Goal: Task Accomplishment & Management: Complete application form

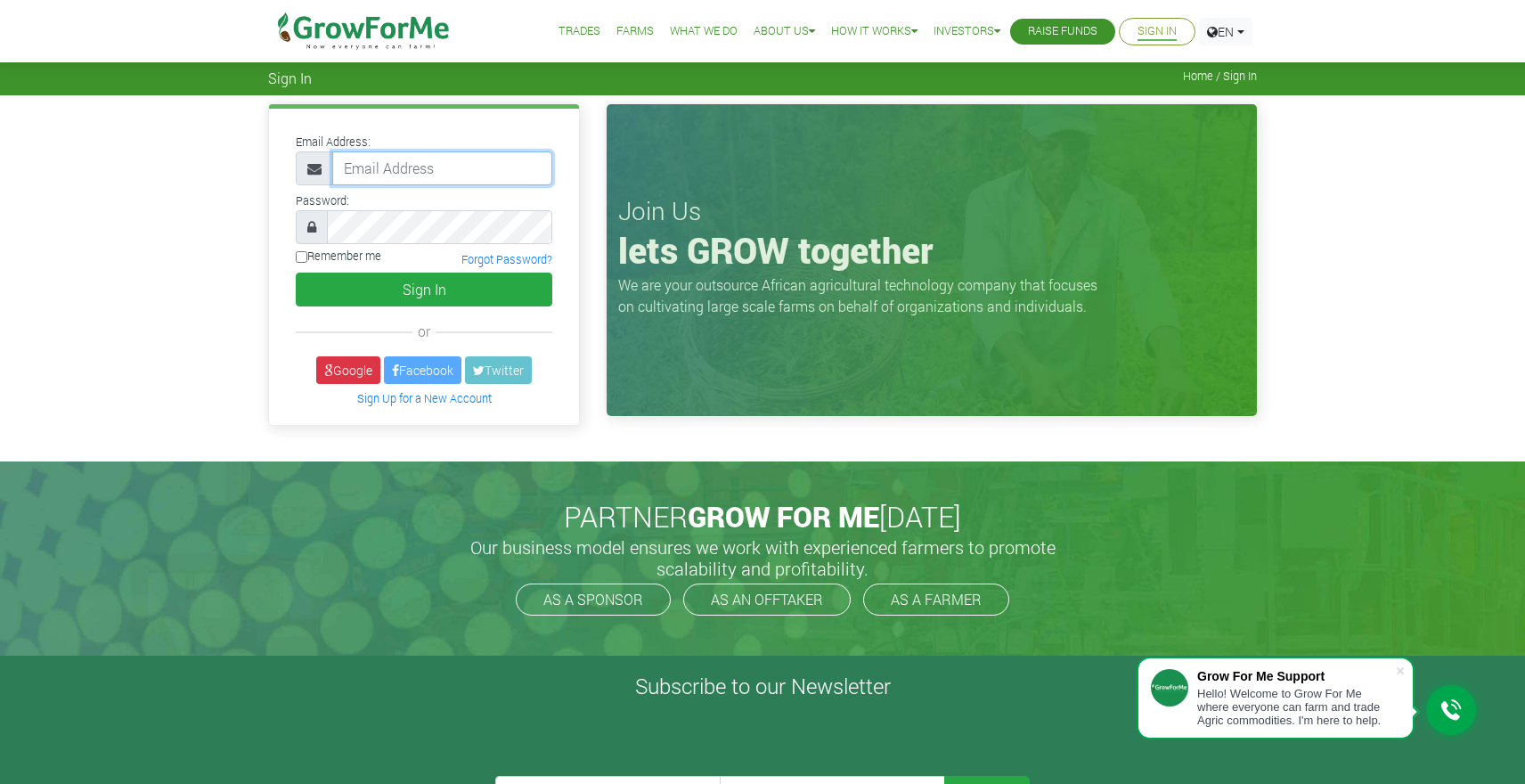
click at [422, 169] on input "email" at bounding box center [442, 168] width 220 height 34
type input "pantagoros@gmail.com"
click at [586, 465] on div "PARTNER GROW FOR ME TODAY Our business model ensures we work with experienced f…" at bounding box center [762, 558] width 1015 height 195
click at [1142, 35] on link "Sign In" at bounding box center [1157, 32] width 39 height 19
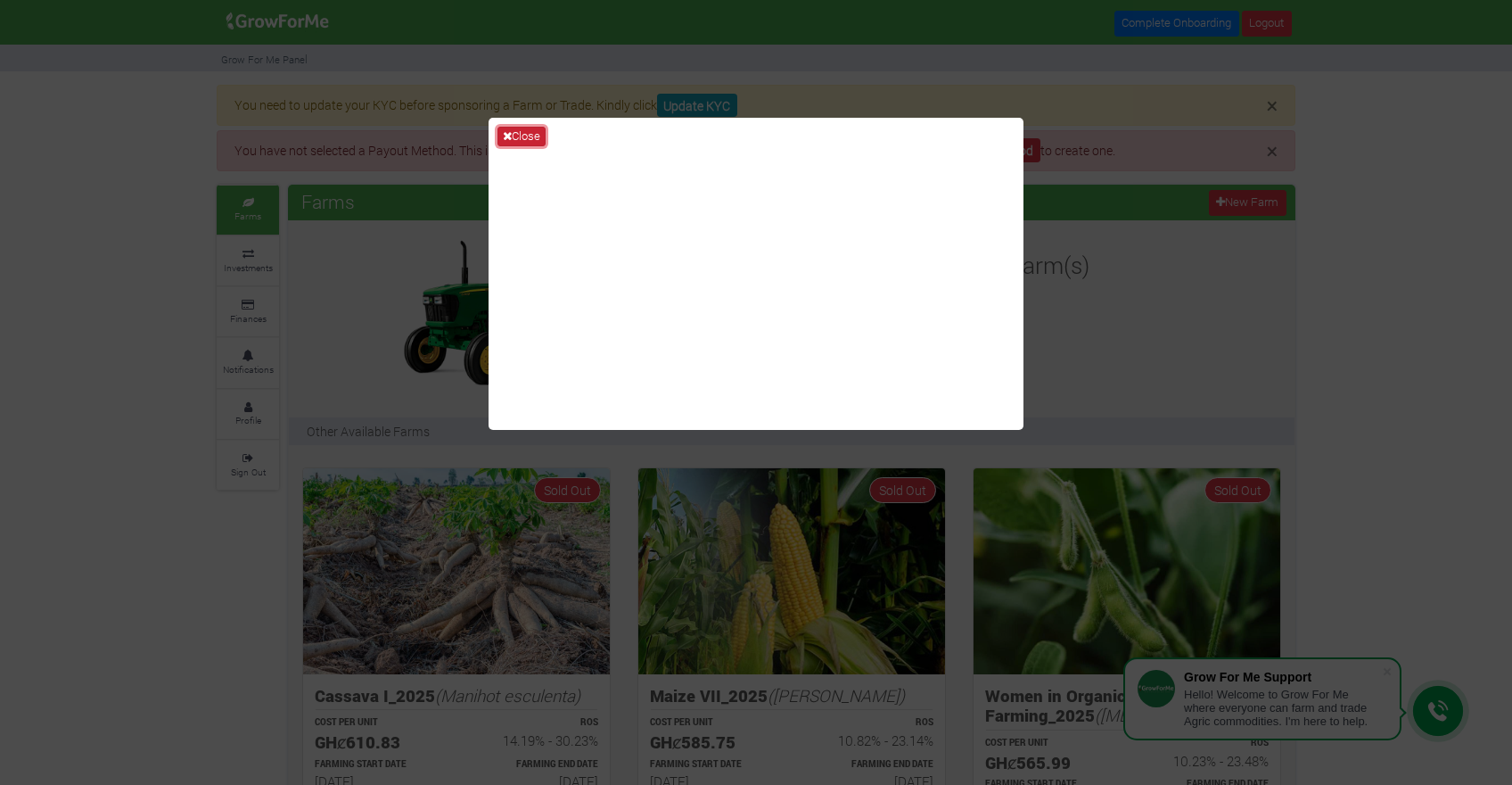
click at [508, 136] on icon at bounding box center [507, 136] width 8 height 11
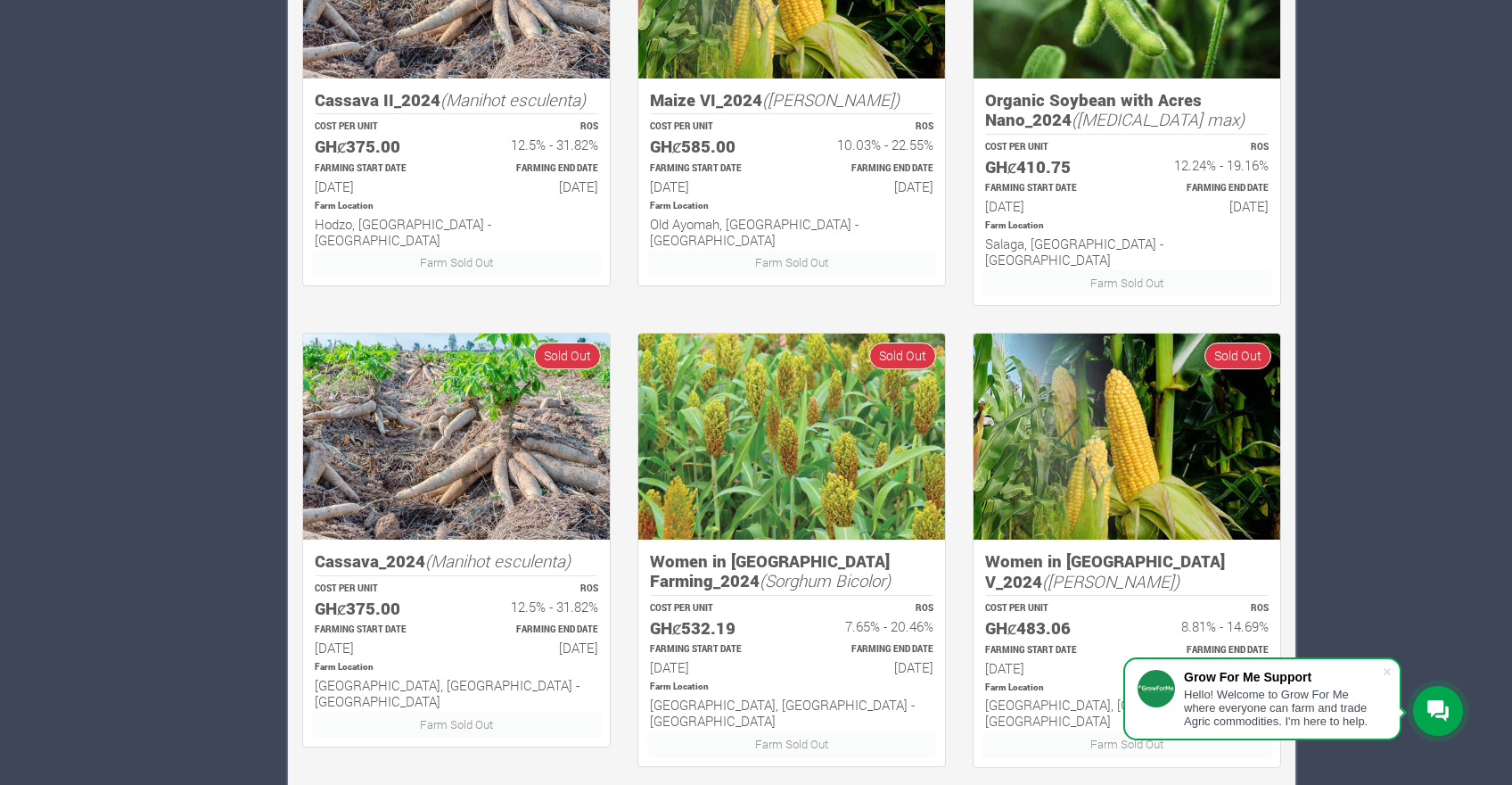
scroll to position [1076, 0]
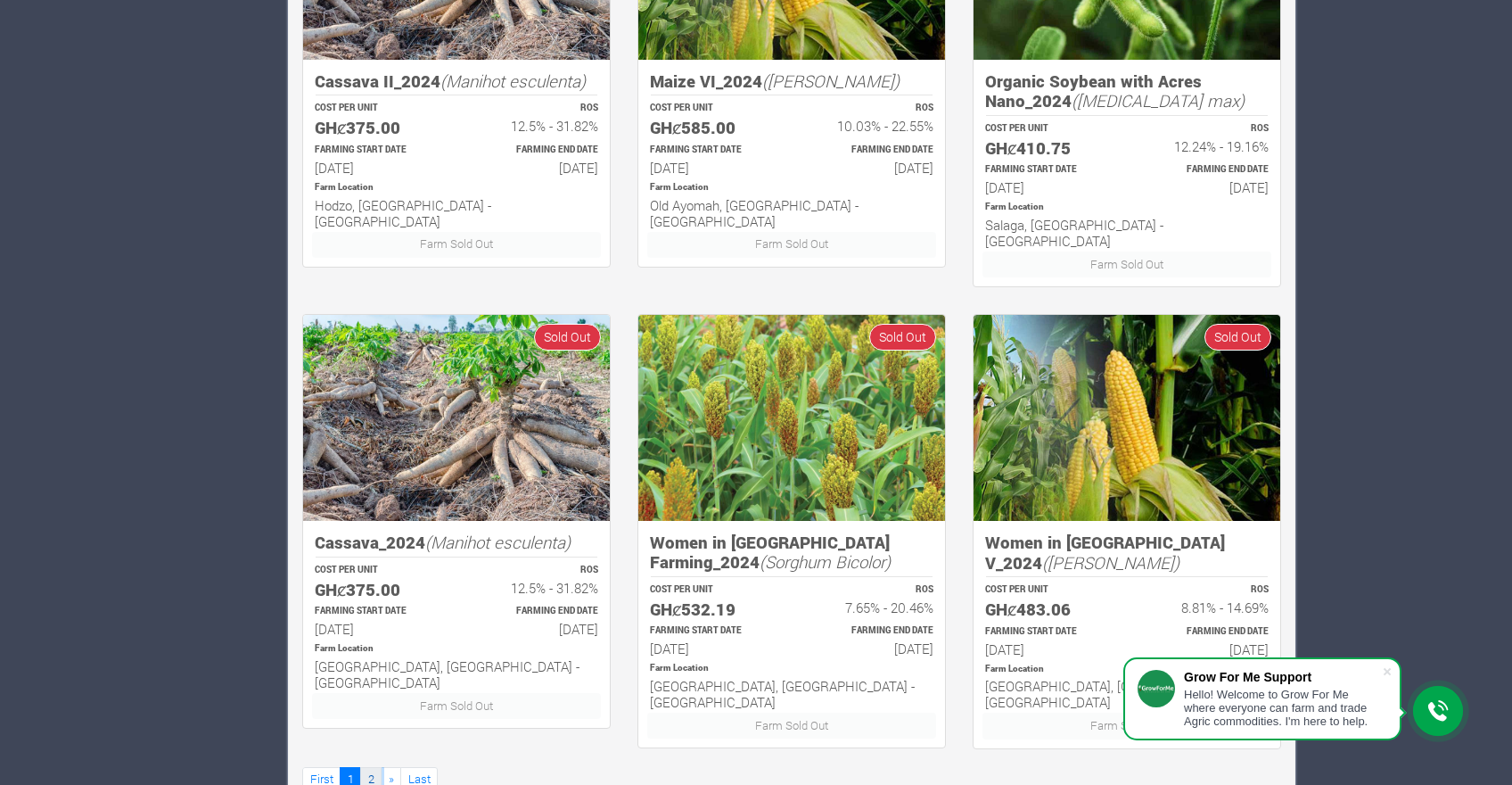
click at [369, 767] on link "2" at bounding box center [371, 779] width 22 height 25
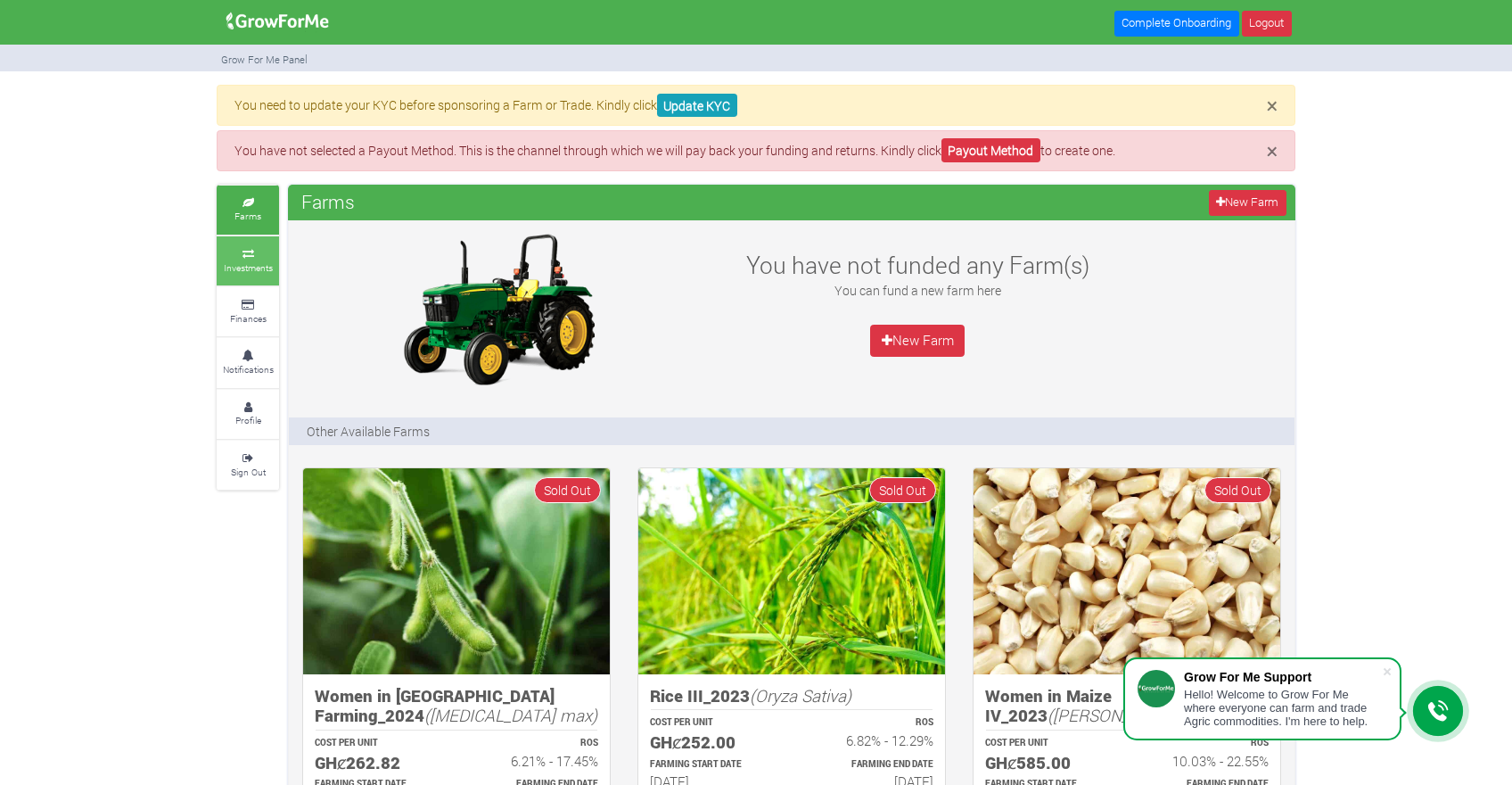
click at [250, 262] on small "Investments" at bounding box center [248, 267] width 49 height 12
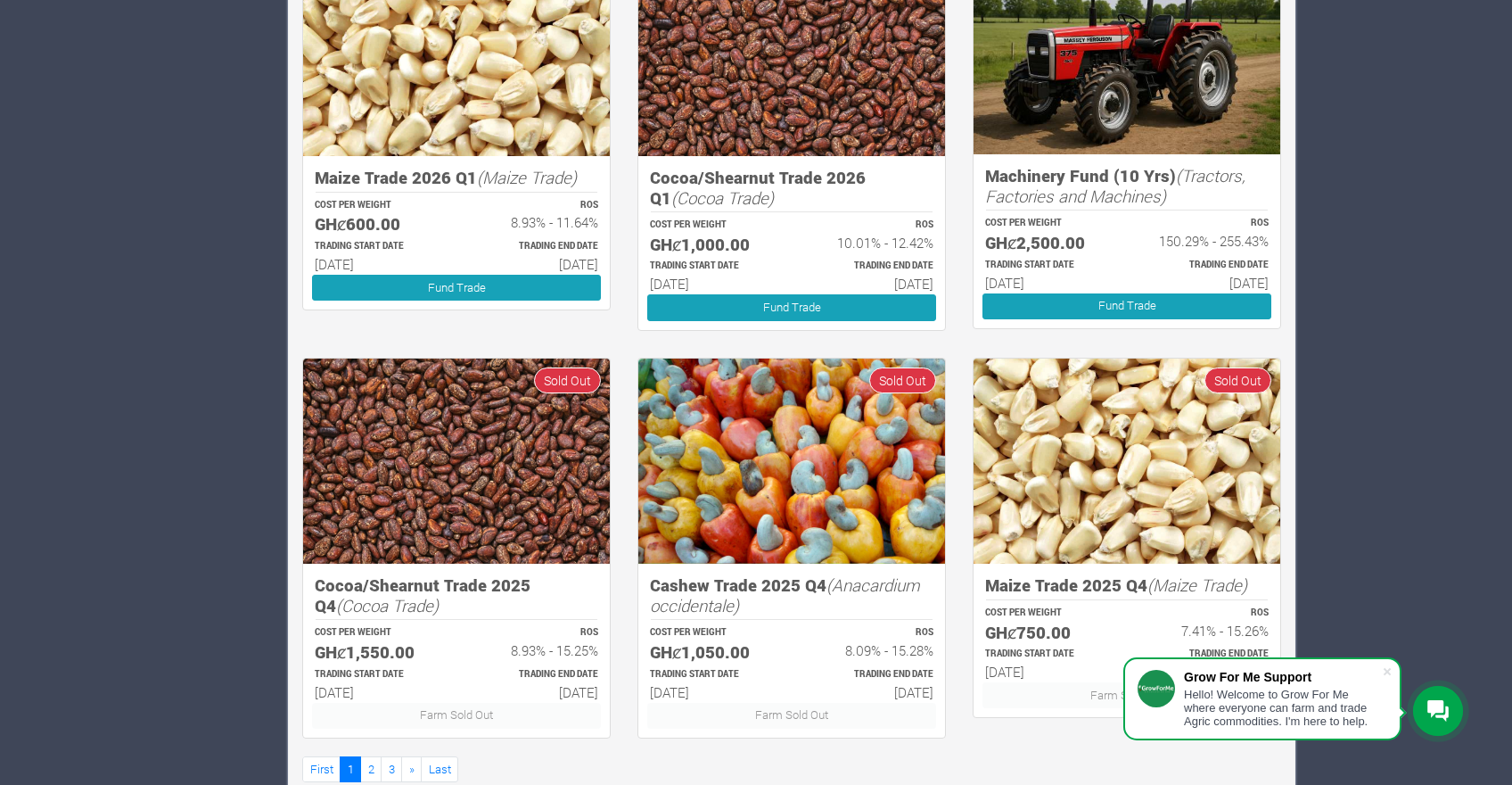
scroll to position [964, 0]
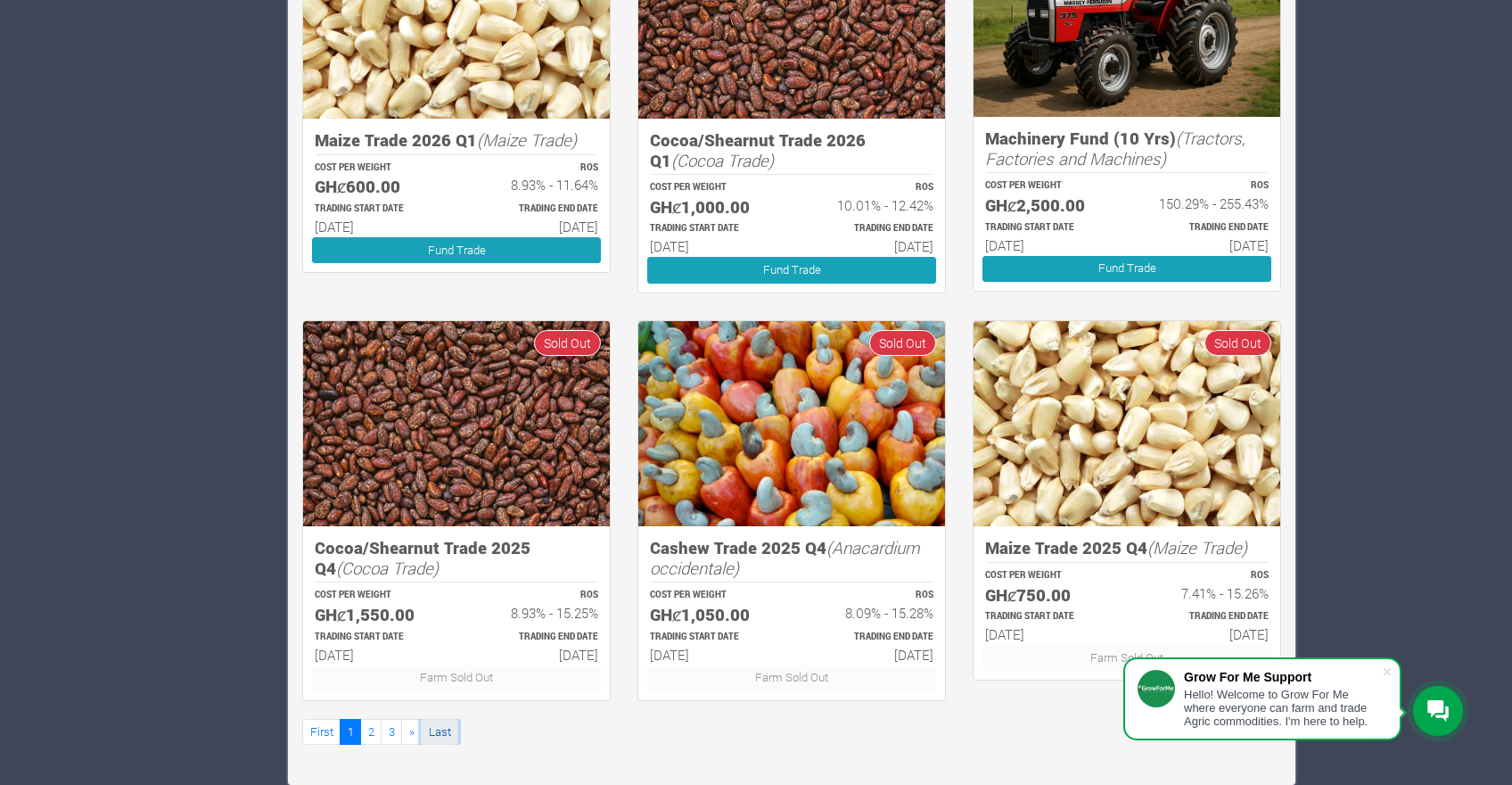
click at [437, 732] on link "Last" at bounding box center [439, 731] width 38 height 25
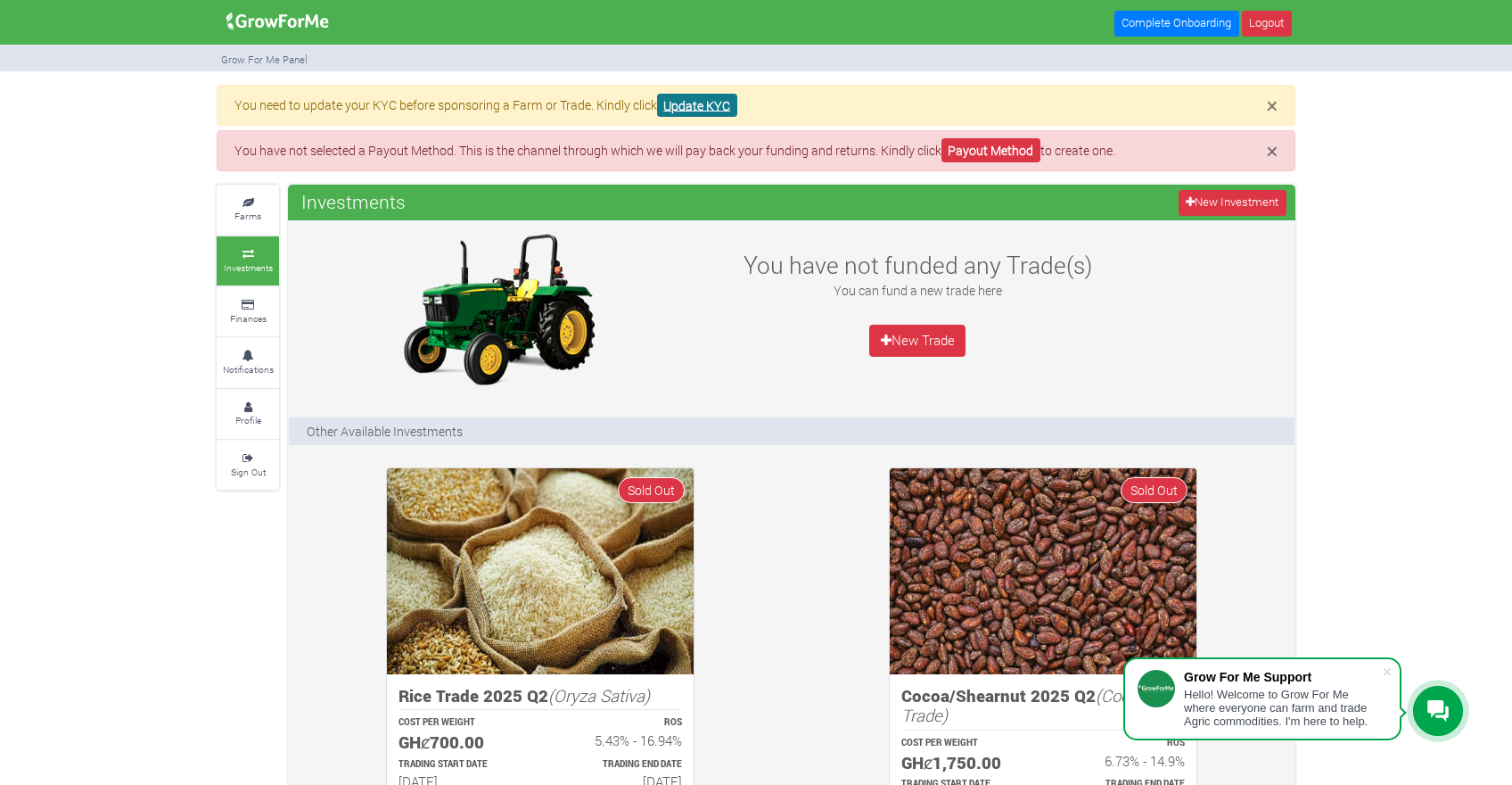
click at [732, 111] on link "Update KYC" at bounding box center [696, 106] width 80 height 24
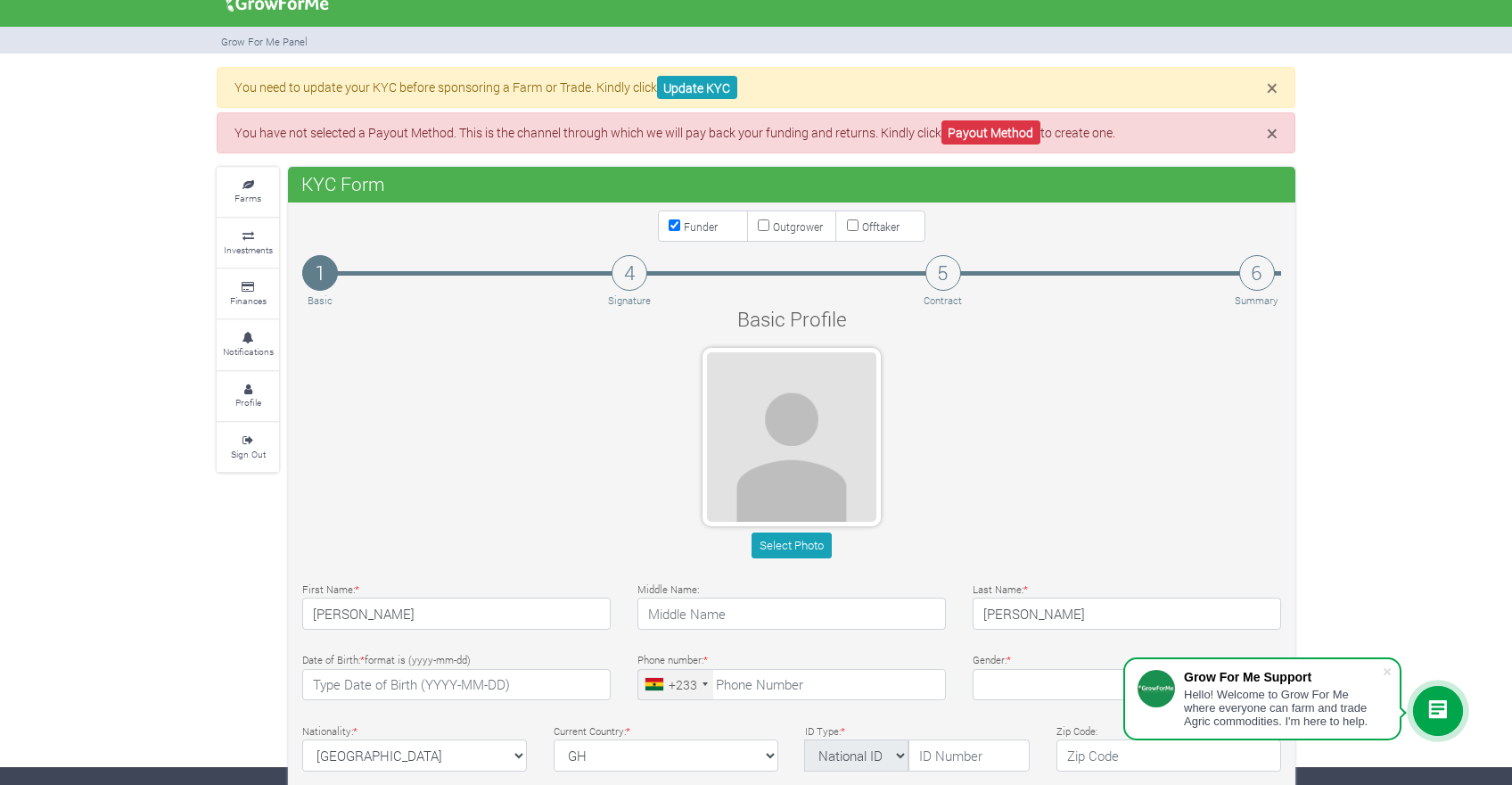
scroll to position [9, 0]
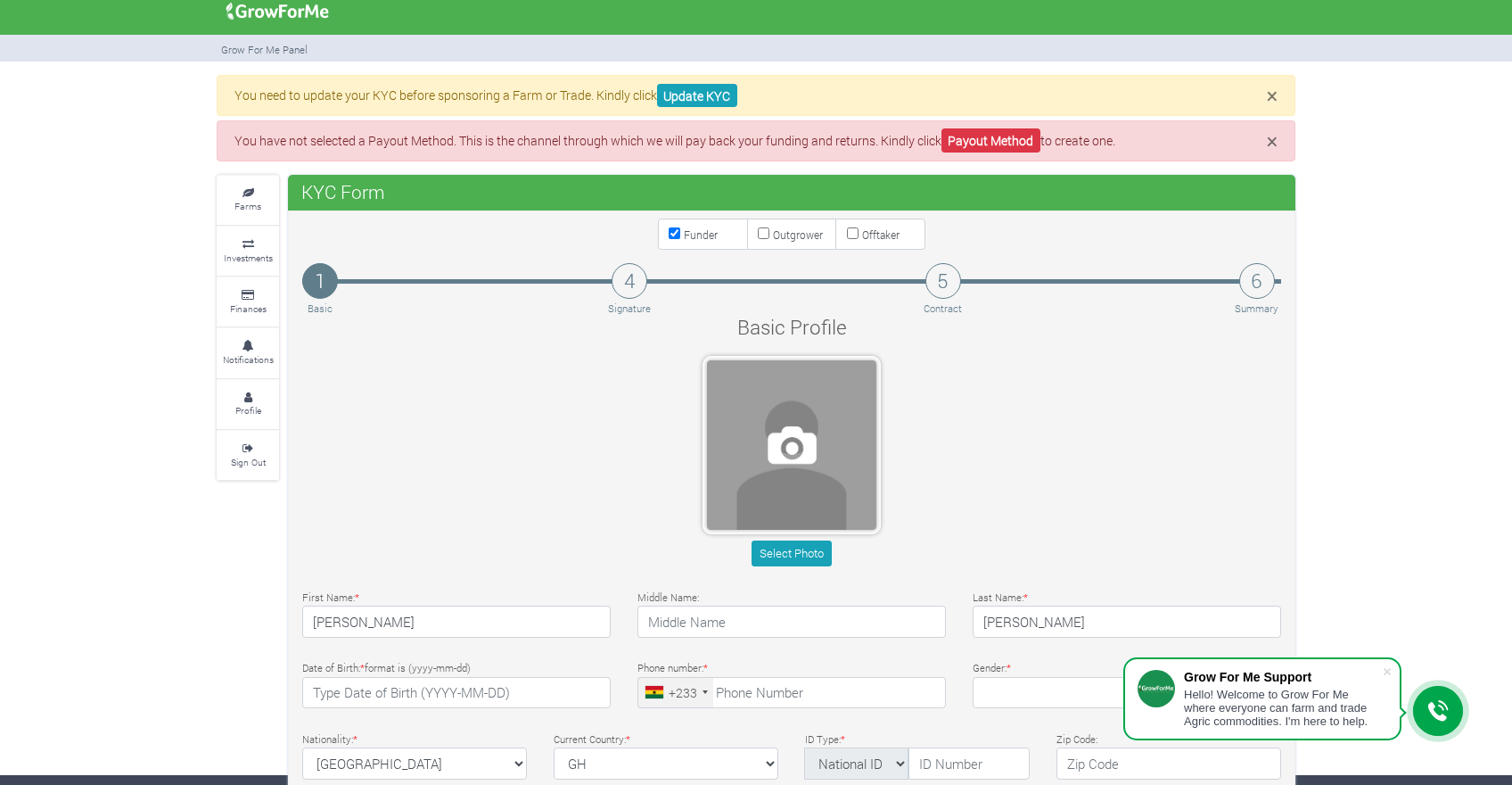
click at [799, 483] on span at bounding box center [792, 445] width 169 height 169
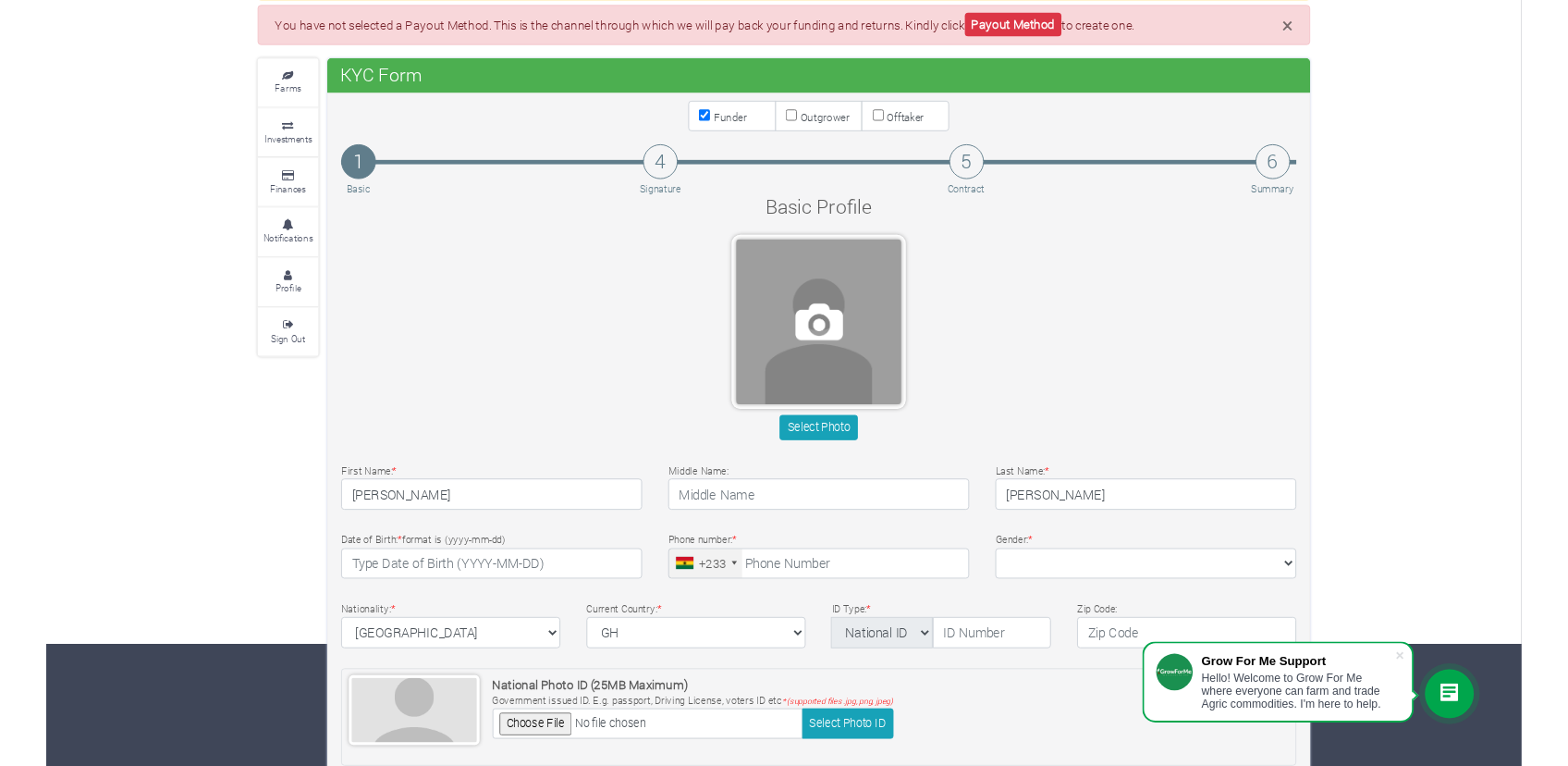
scroll to position [131, 0]
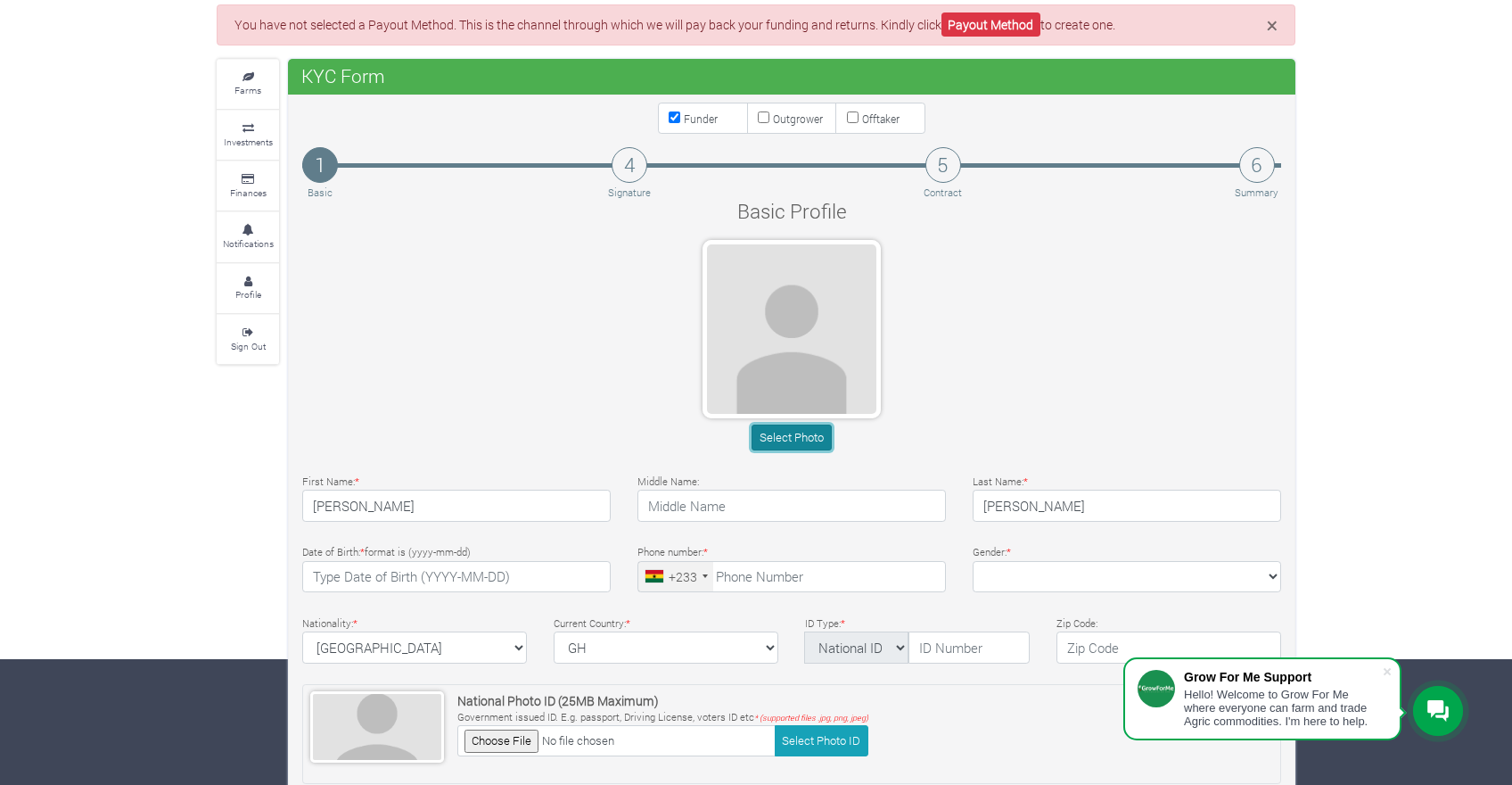
click at [787, 436] on button "Select Photo" at bounding box center [791, 437] width 79 height 25
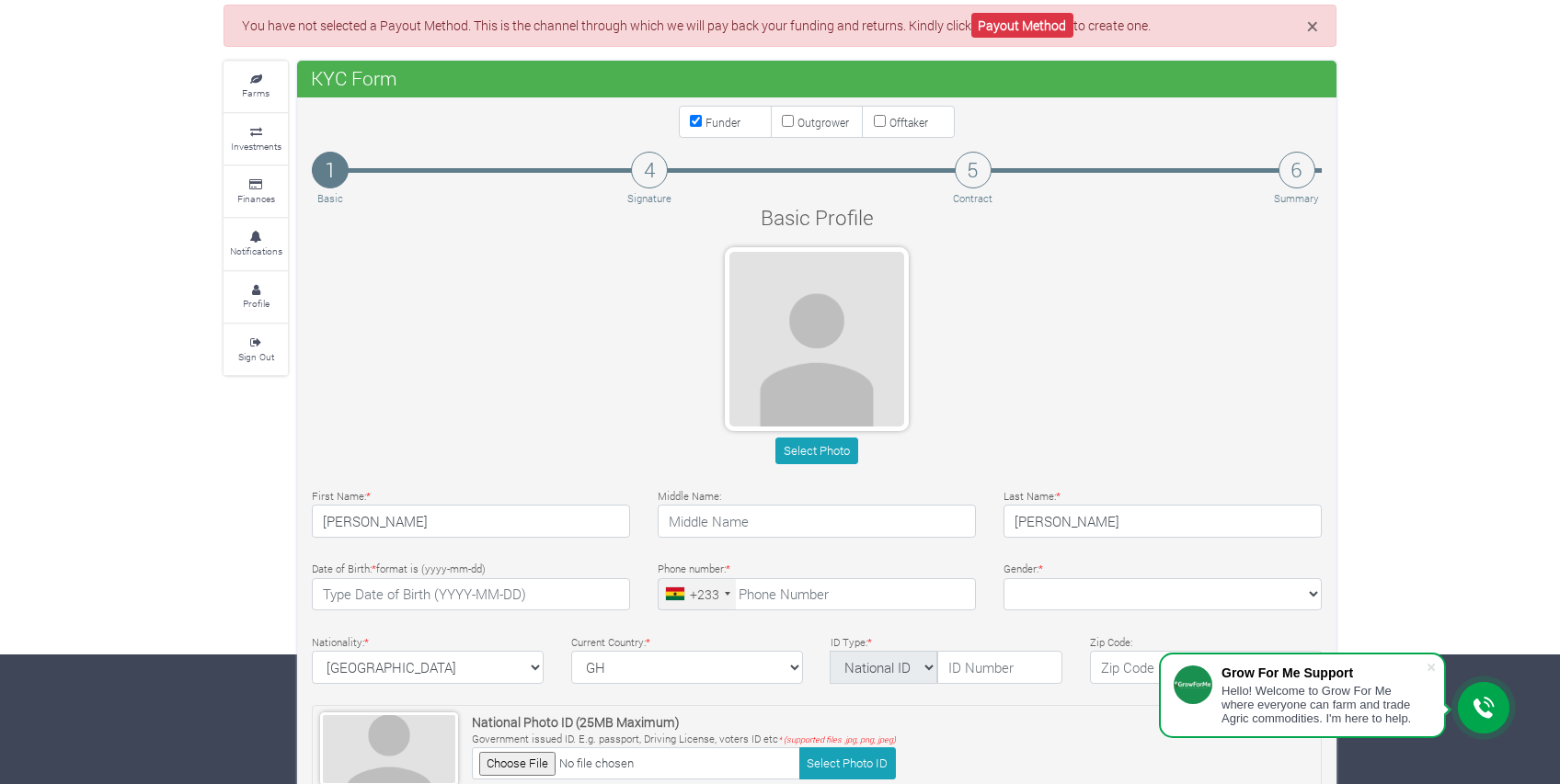
click at [560, 253] on div "Select Photo" at bounding box center [816, 359] width 1038 height 224
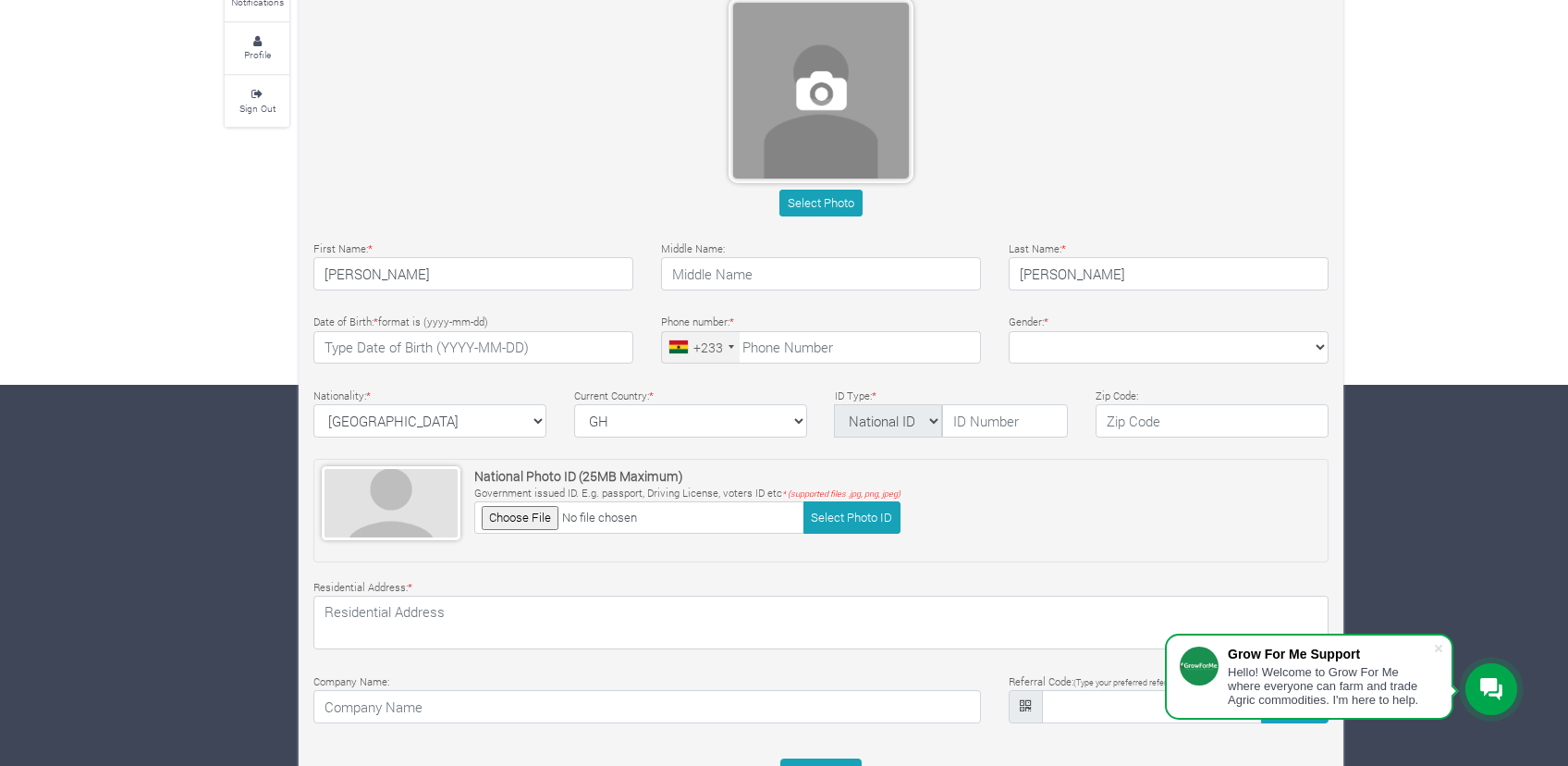
scroll to position [431, 0]
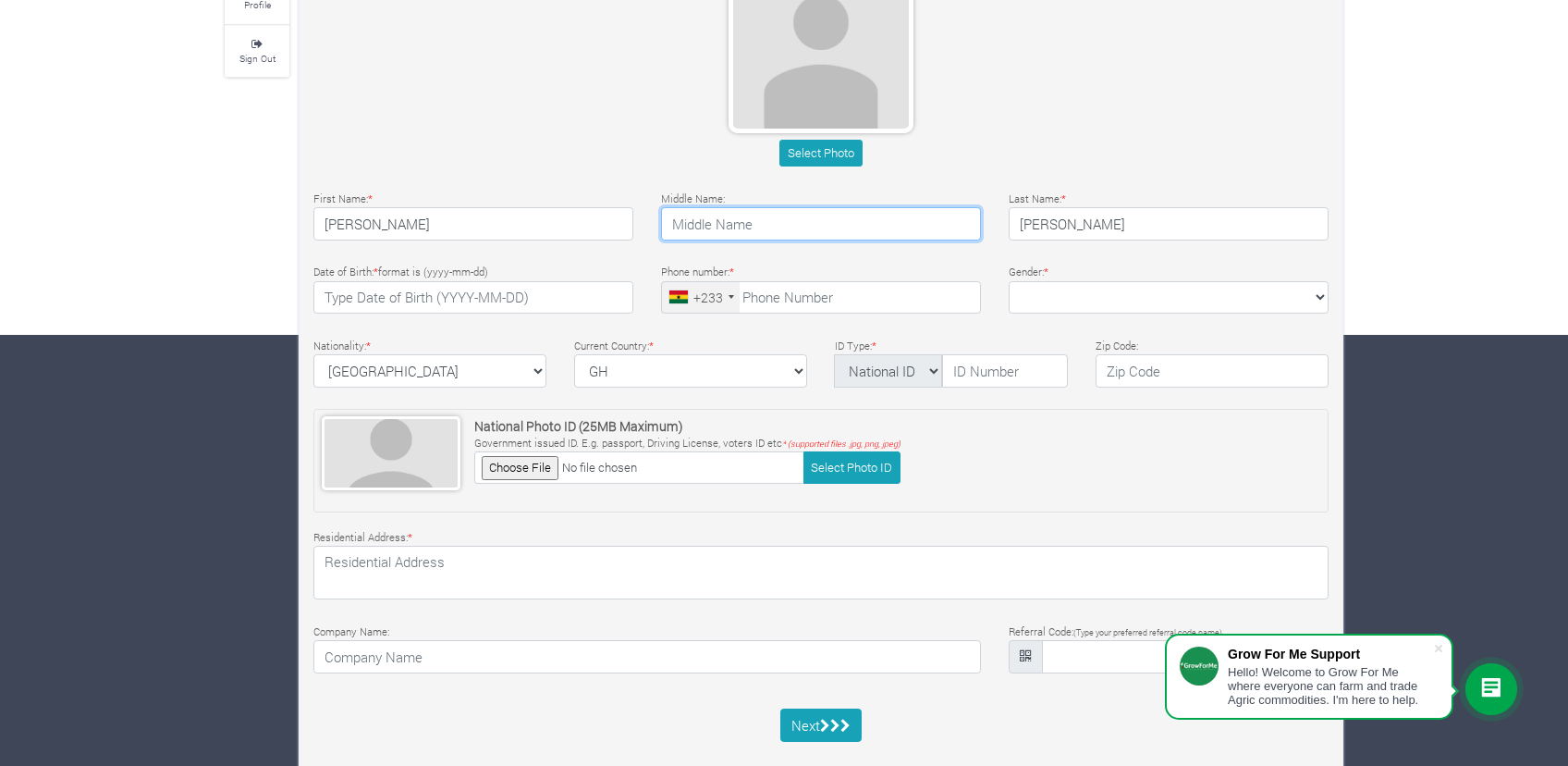
click at [768, 236] on input "text" at bounding box center [822, 223] width 320 height 33
type input "Ohemeng"
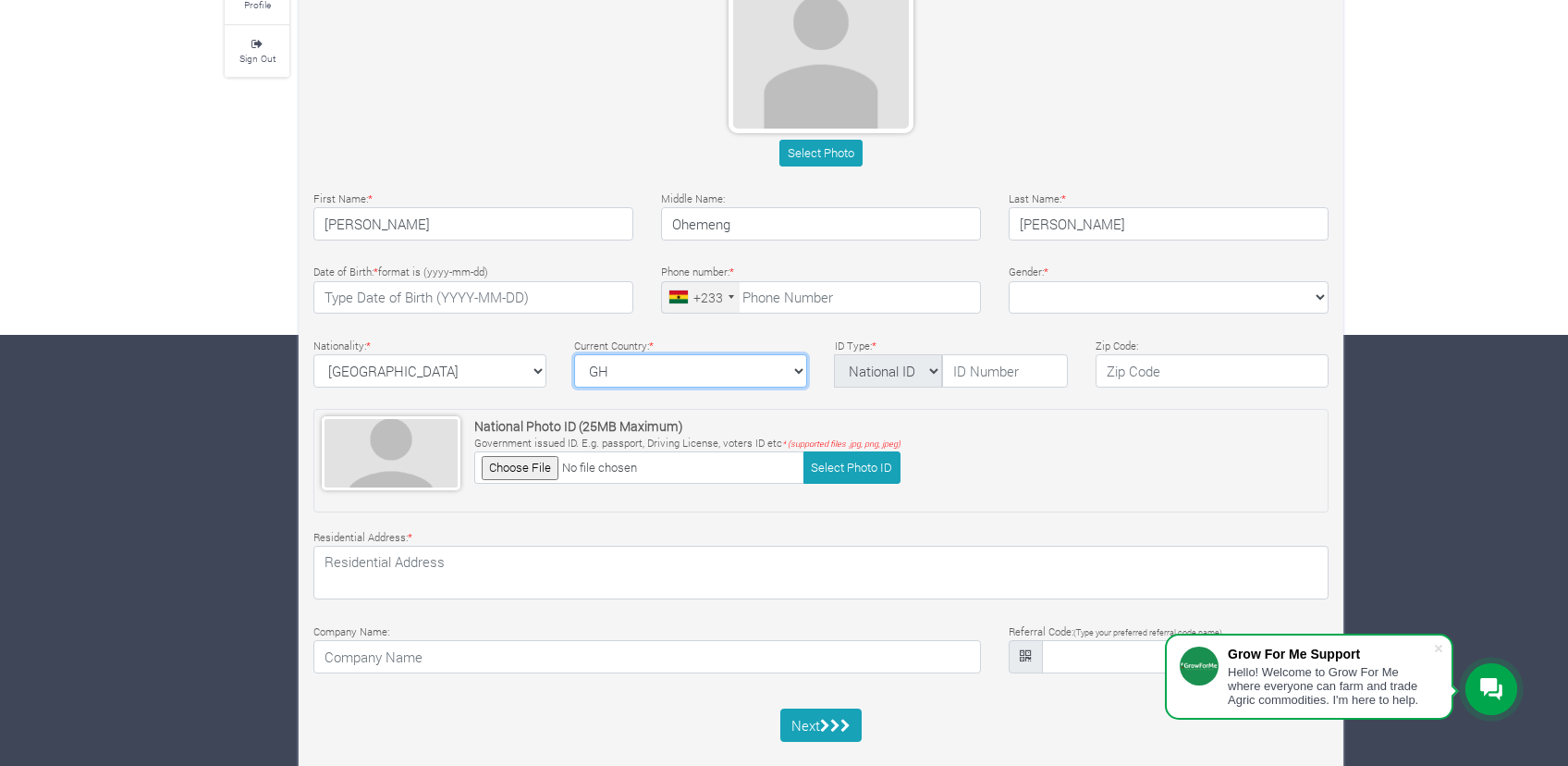
select select "Ghana"
type textarea "Techiman Brigade"
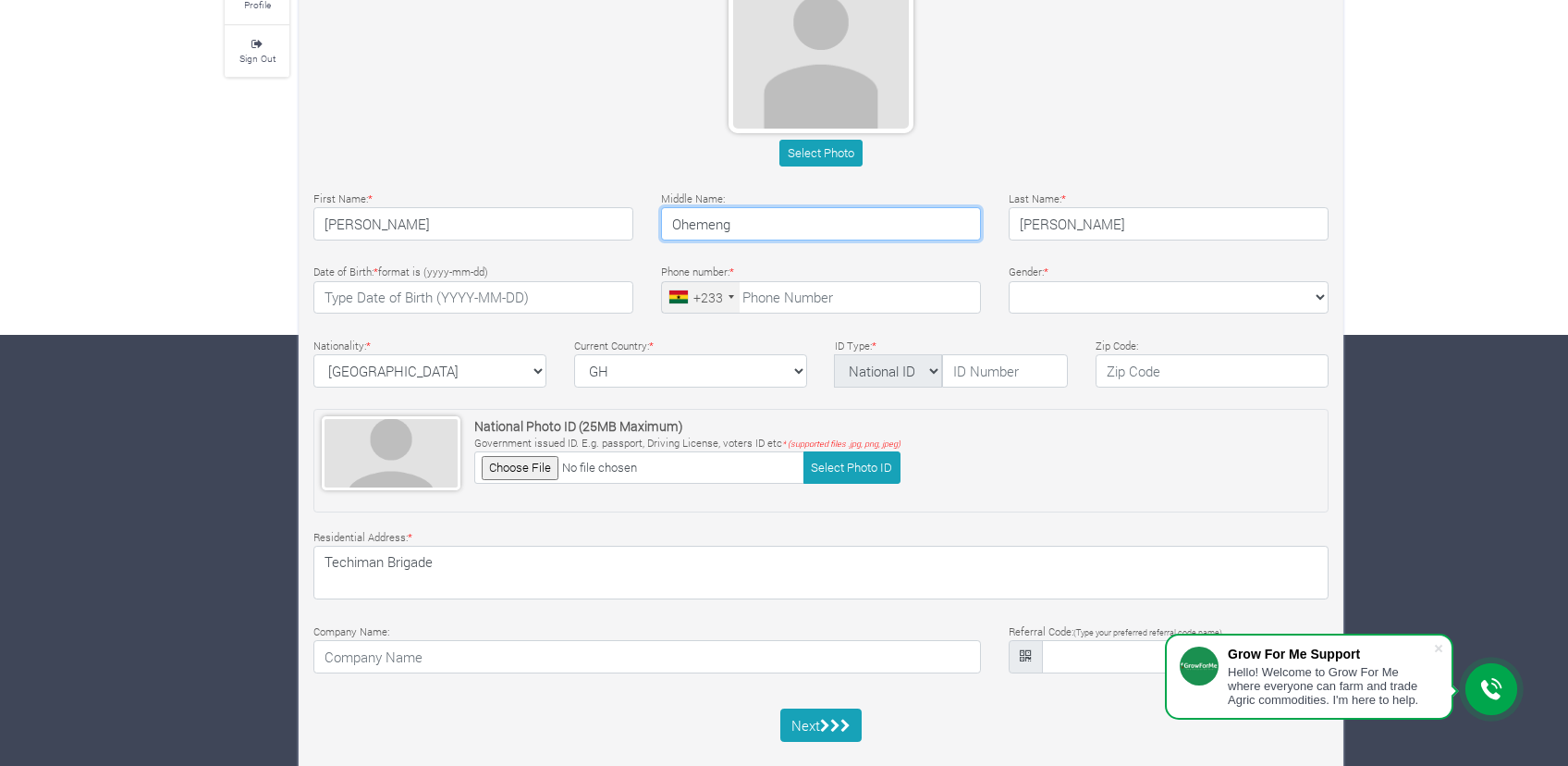
scroll to position [464, 0]
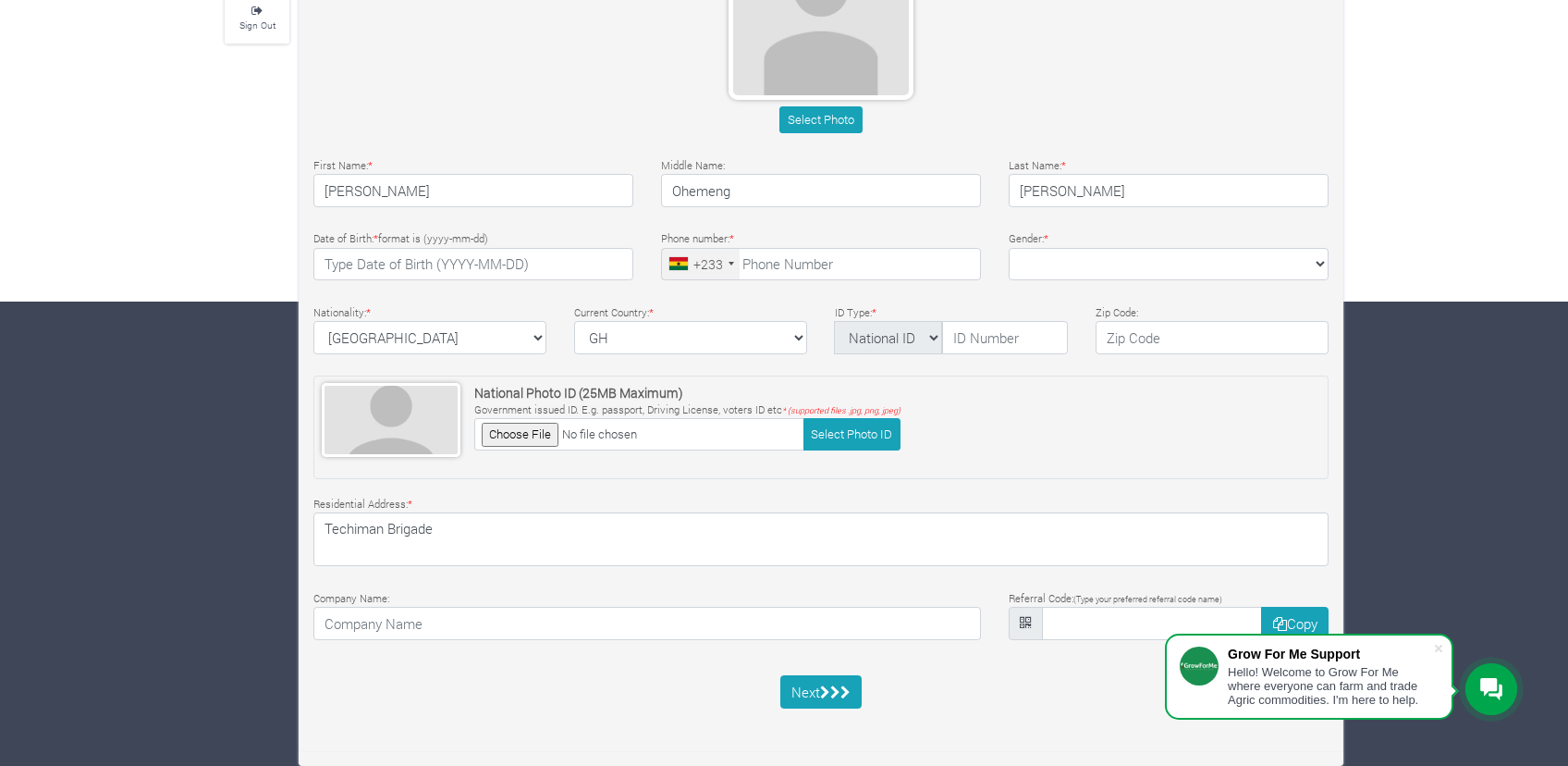
click at [582, 508] on div "Residential Address: * Techiman Brigade" at bounding box center [821, 530] width 1043 height 74
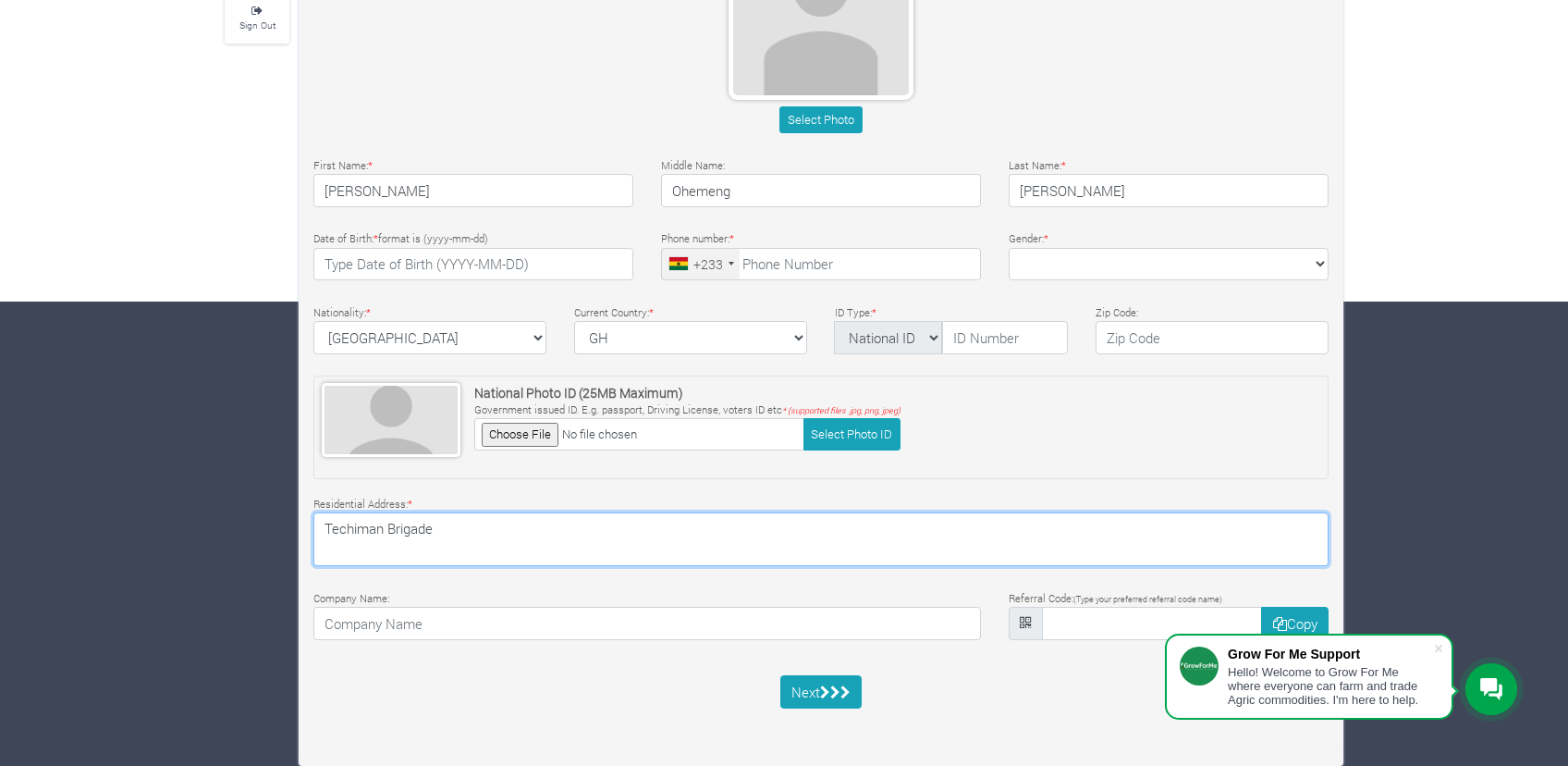
click at [576, 517] on textarea "Techiman Brigade" at bounding box center [821, 539] width 1016 height 54
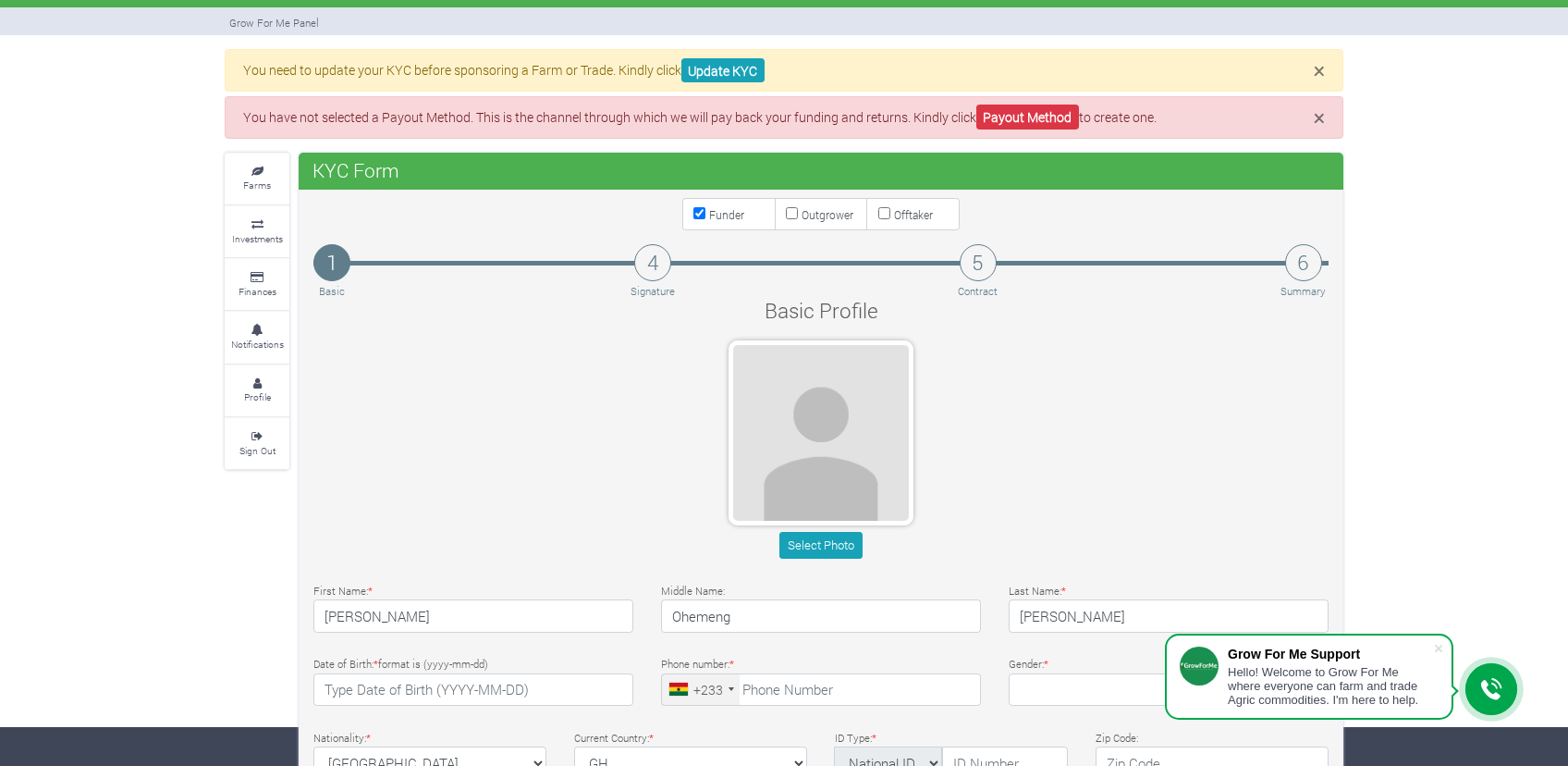
scroll to position [0, 0]
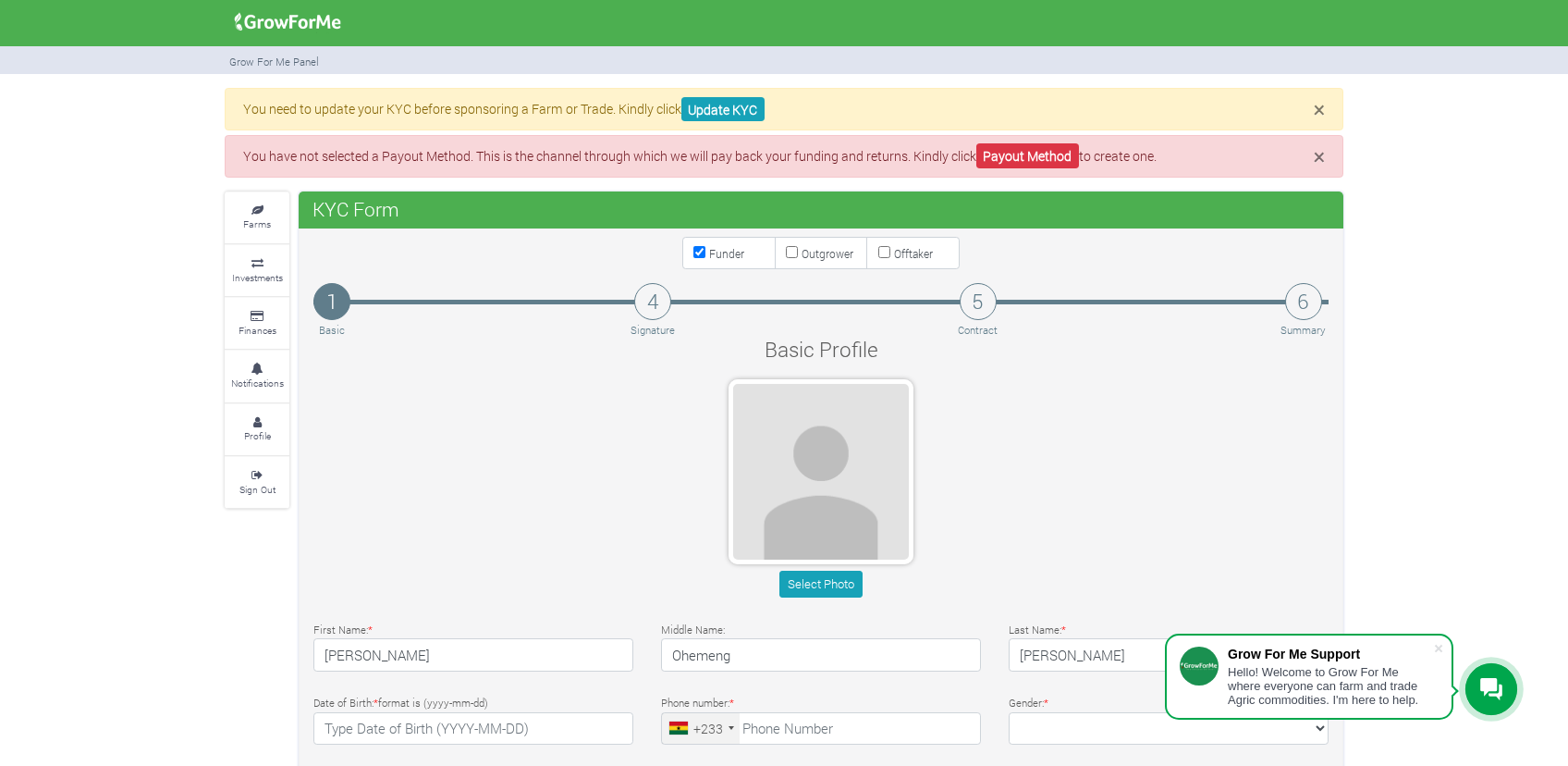
click at [1492, 697] on icon at bounding box center [1491, 690] width 22 height 23
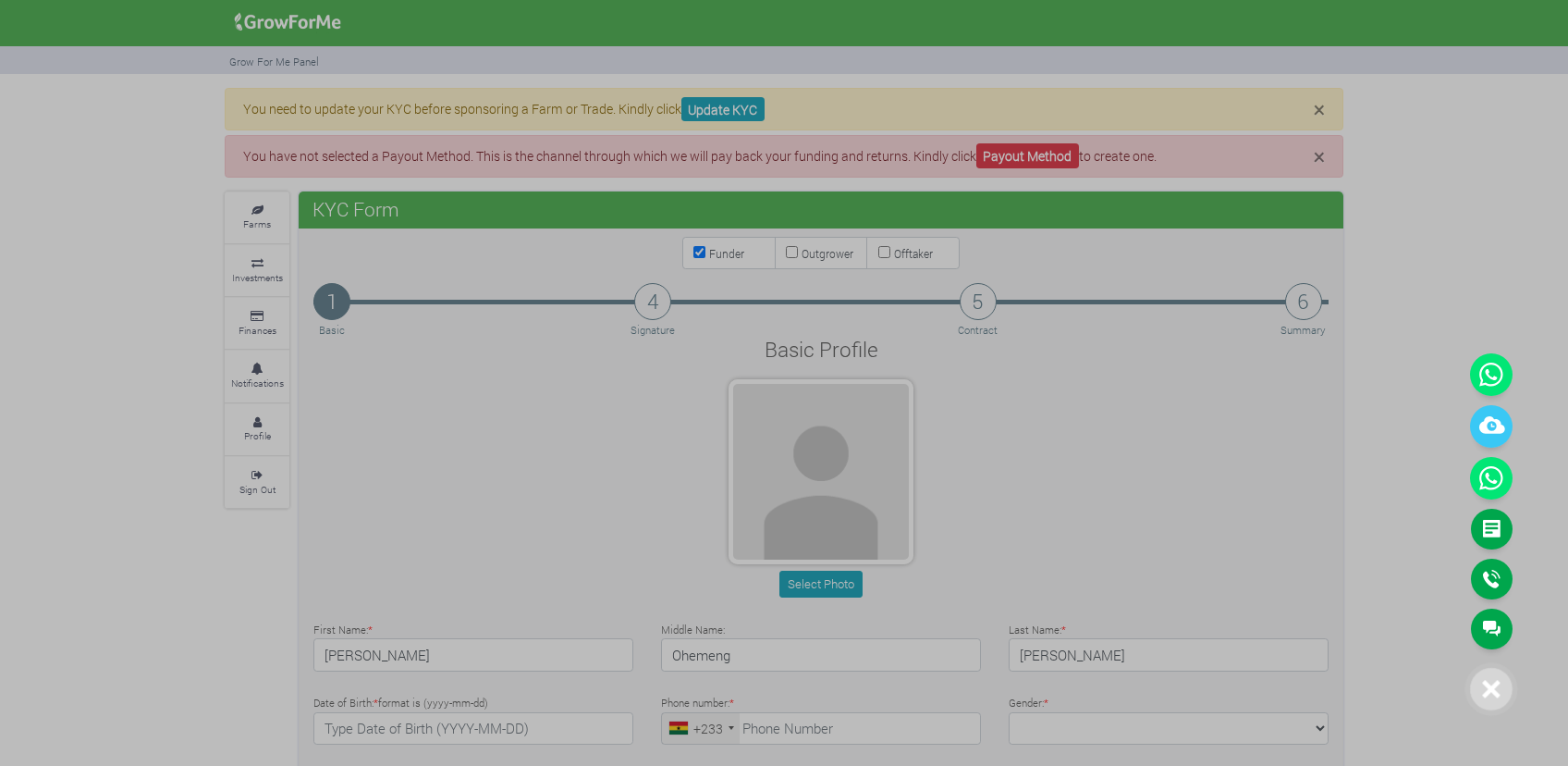
click at [1421, 506] on div at bounding box center [784, 383] width 1568 height 766
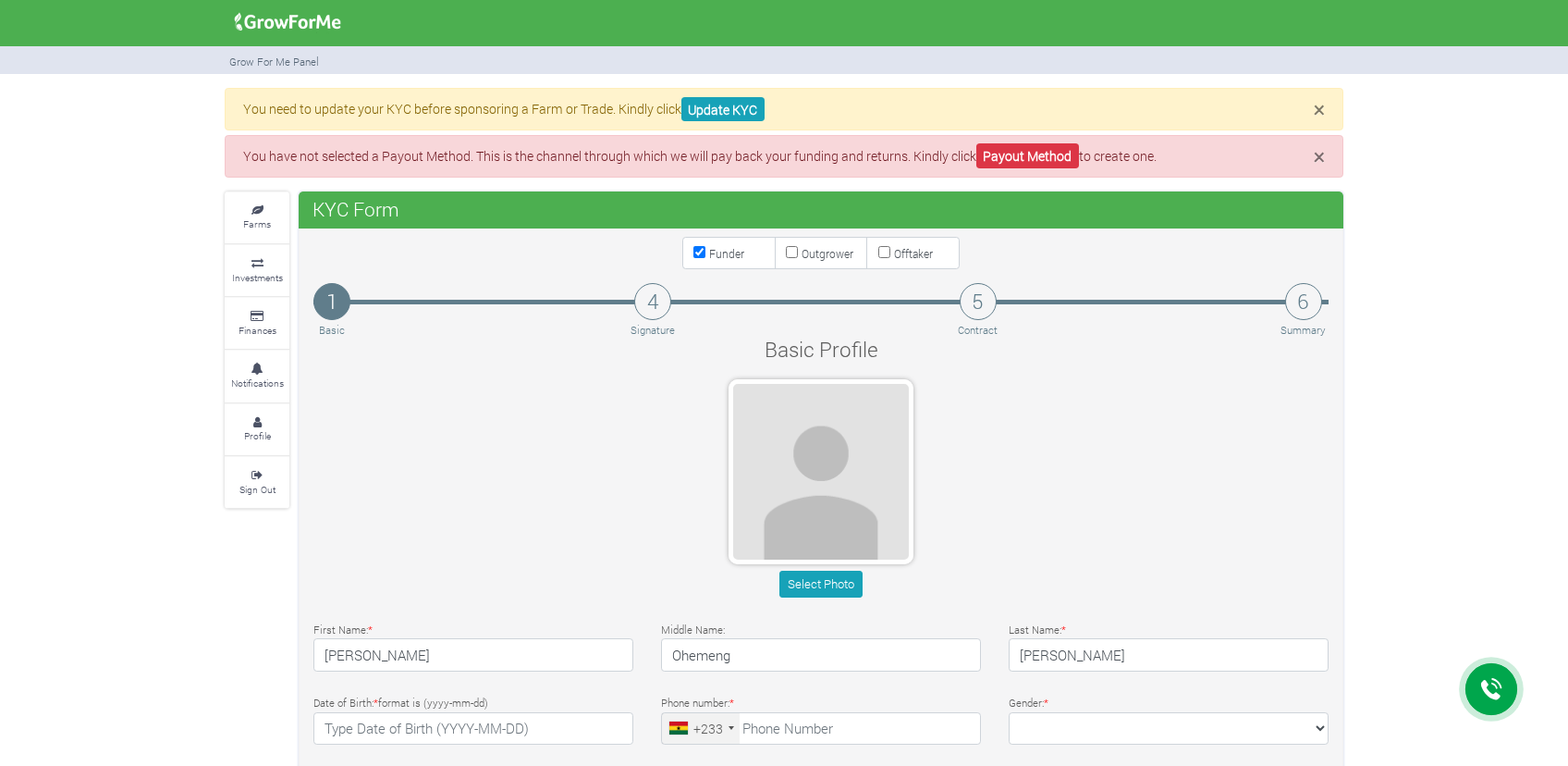
click at [271, 23] on img at bounding box center [288, 22] width 119 height 37
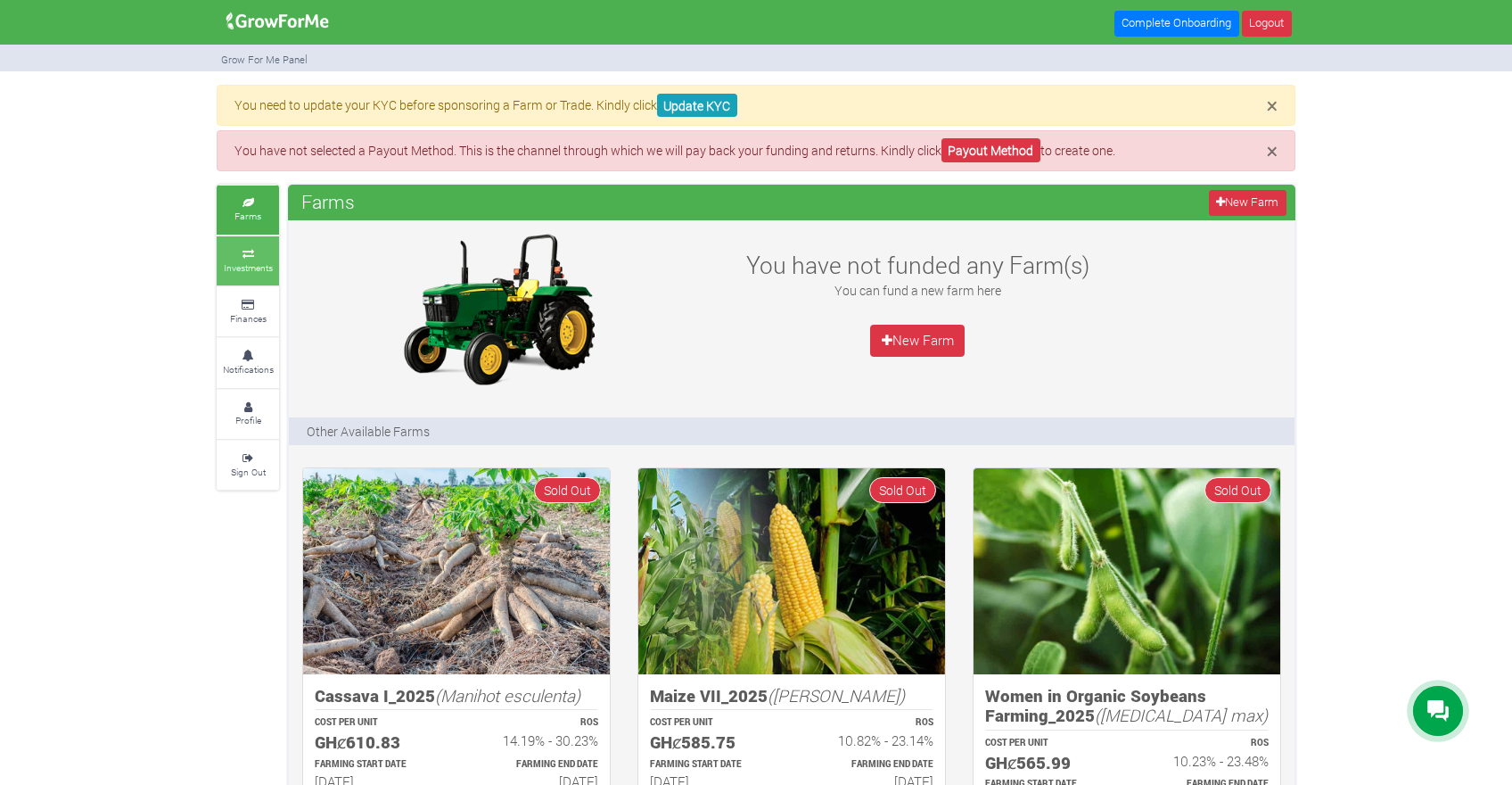
click at [263, 255] on icon at bounding box center [247, 253] width 54 height 8
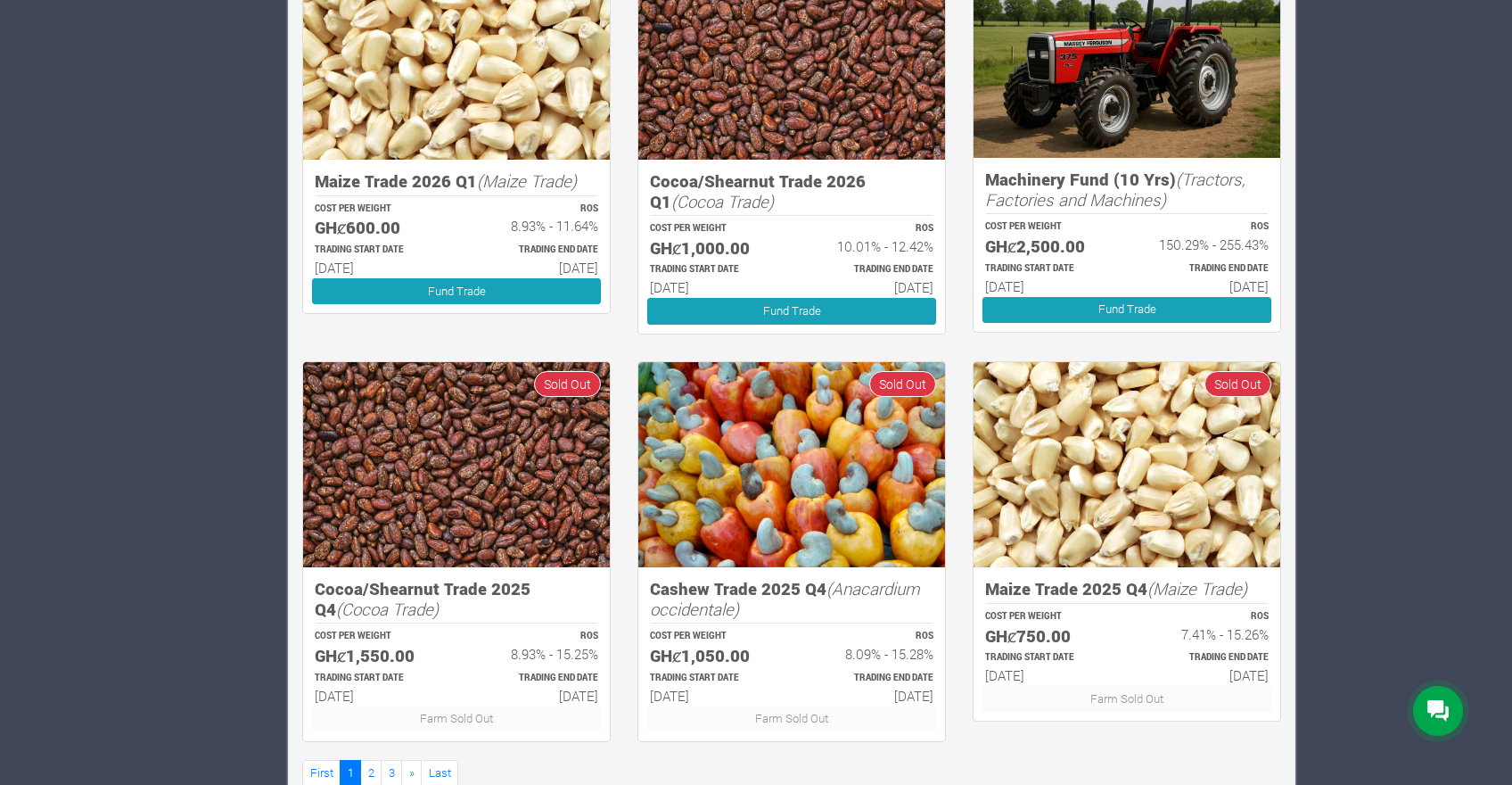
scroll to position [964, 0]
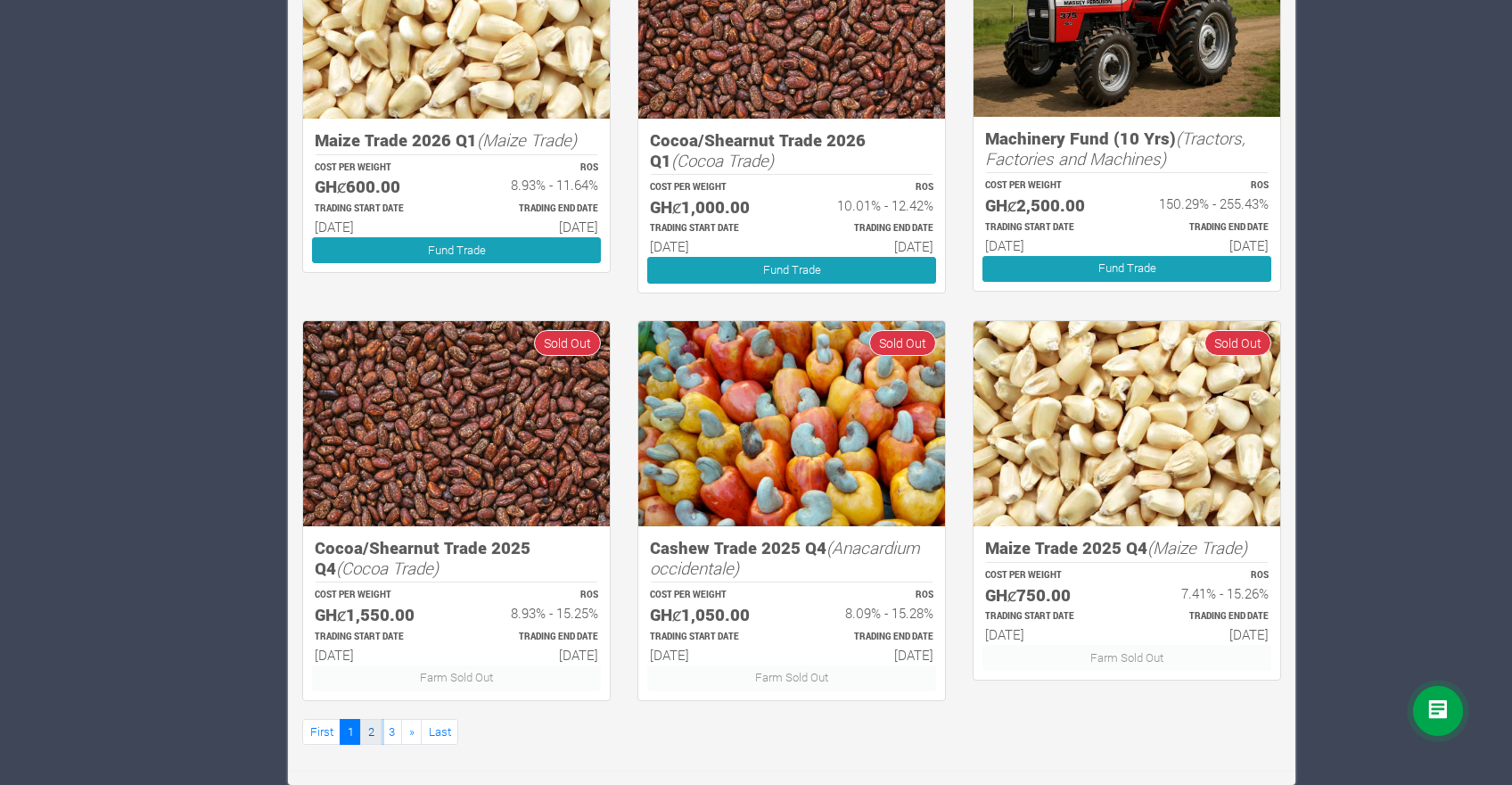
click at [378, 733] on link "2" at bounding box center [371, 731] width 22 height 25
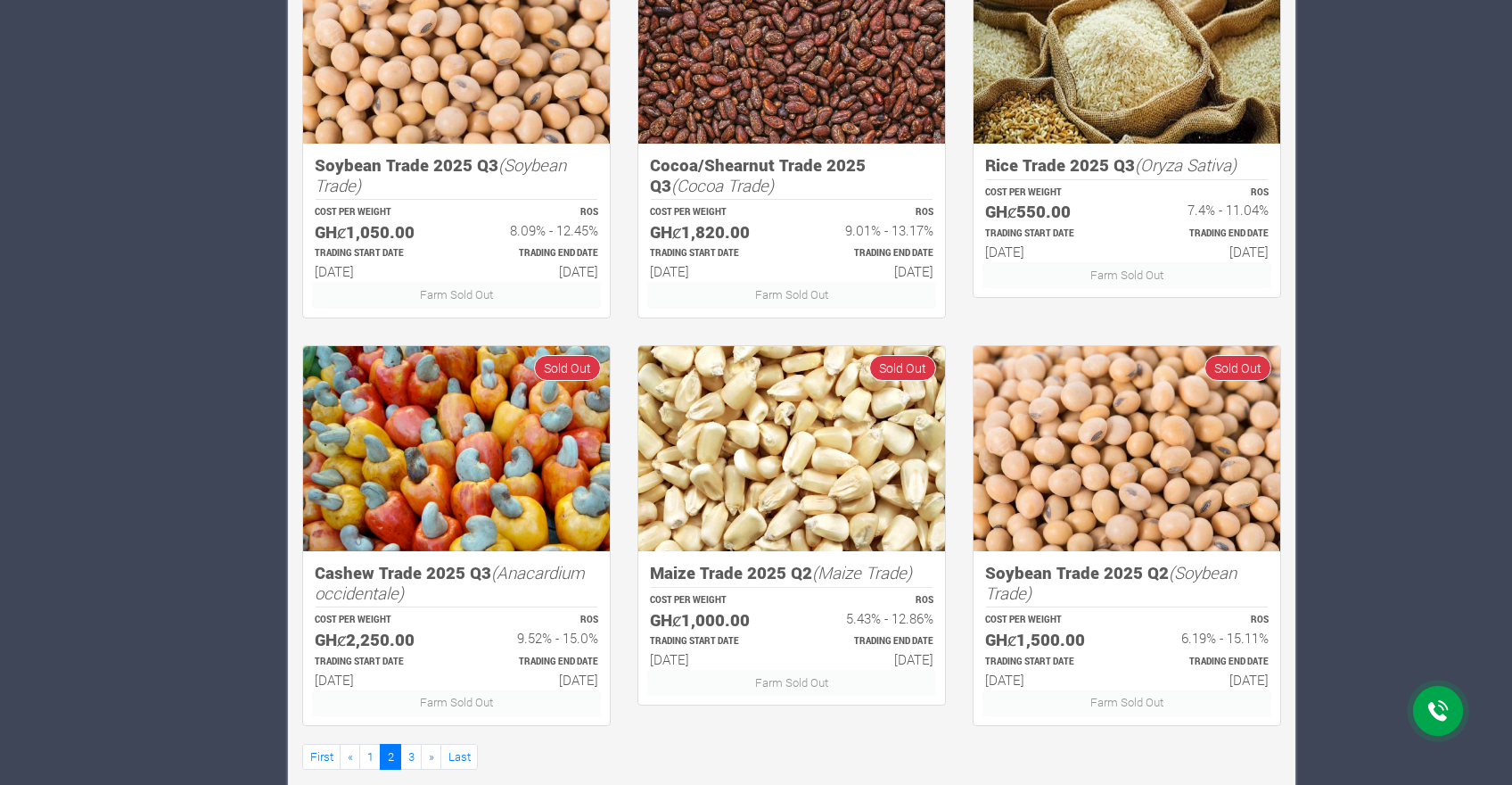
scroll to position [964, 0]
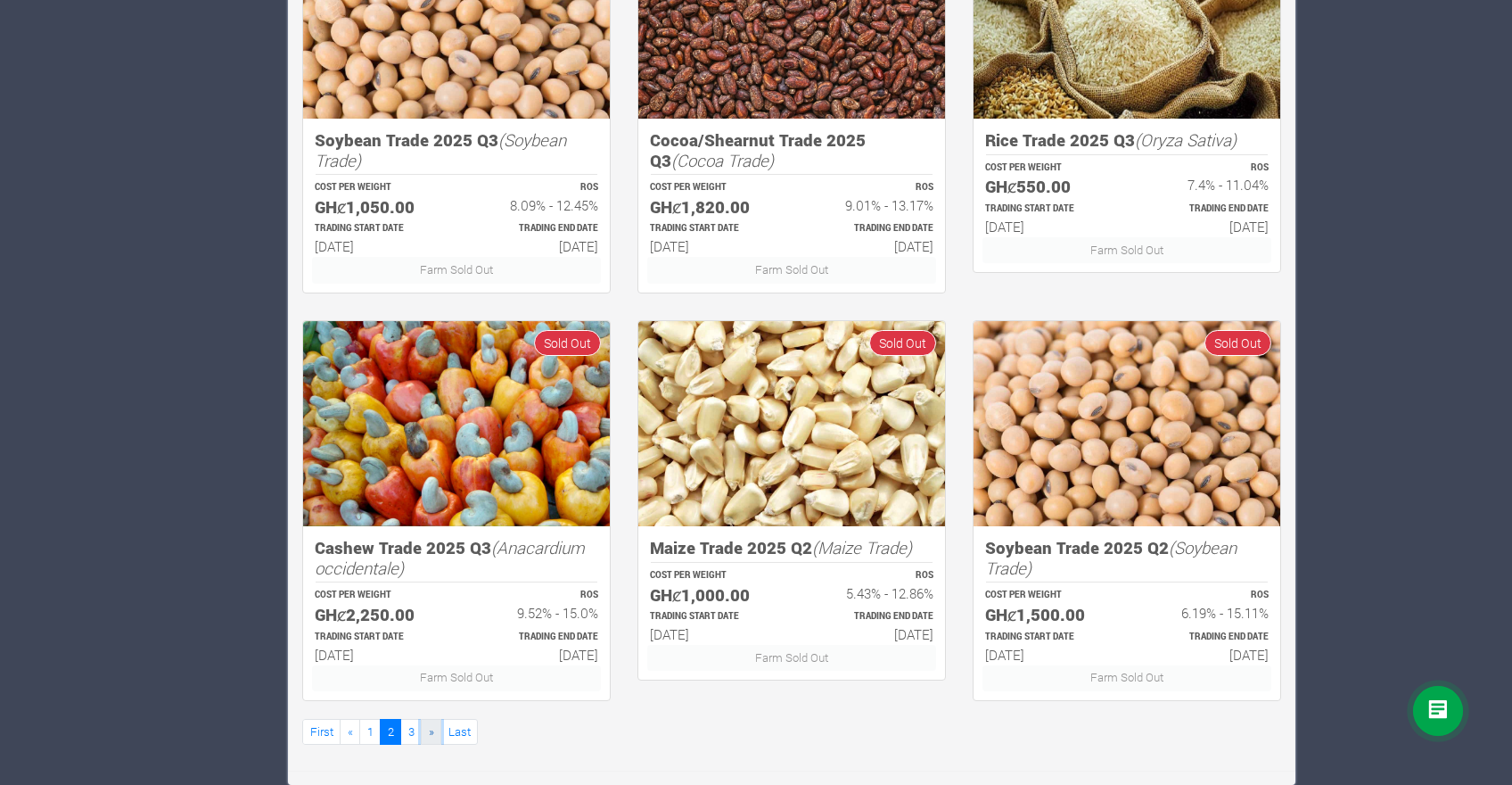
click at [430, 734] on span "»" at bounding box center [432, 731] width 6 height 16
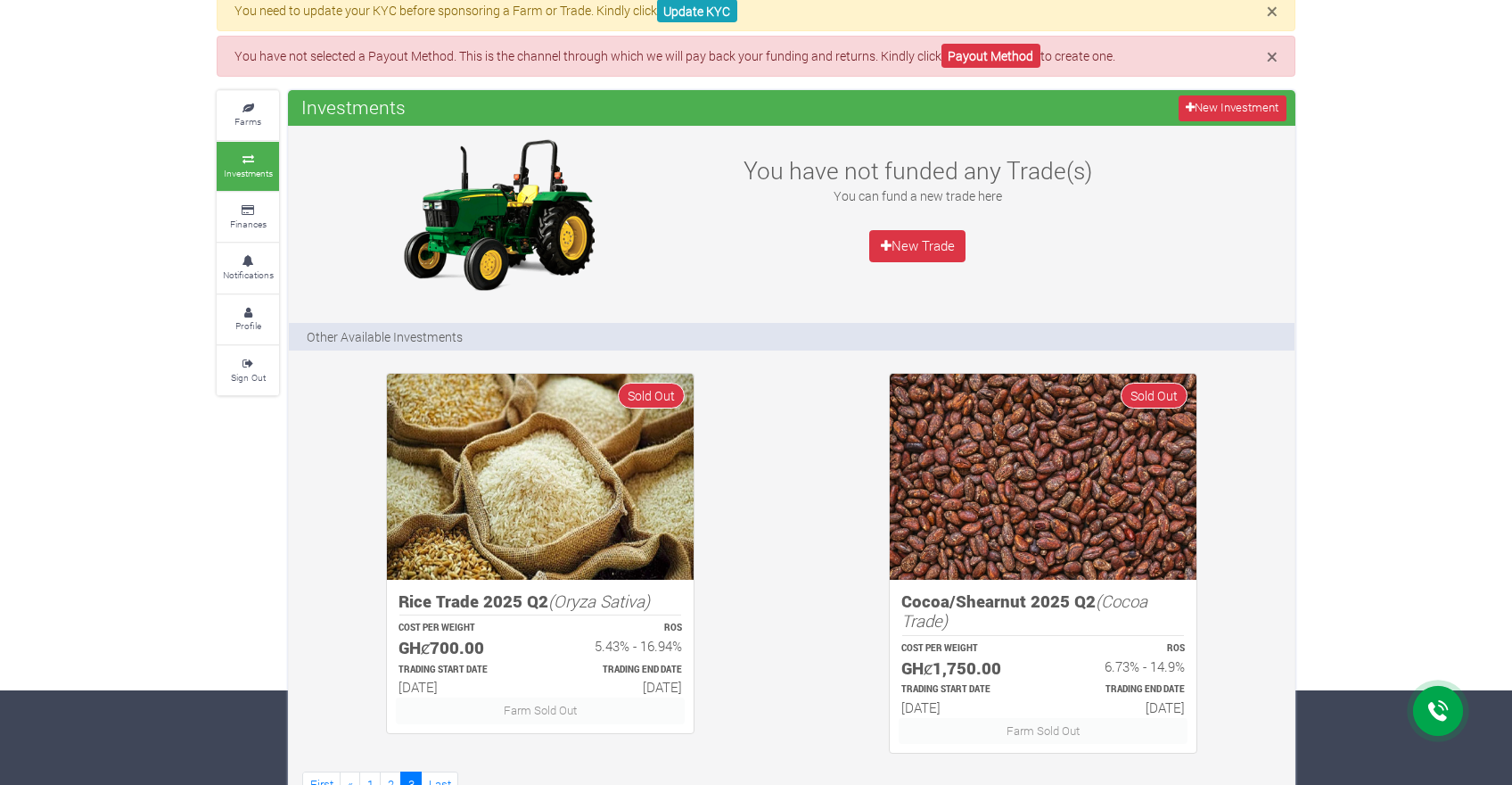
scroll to position [148, 0]
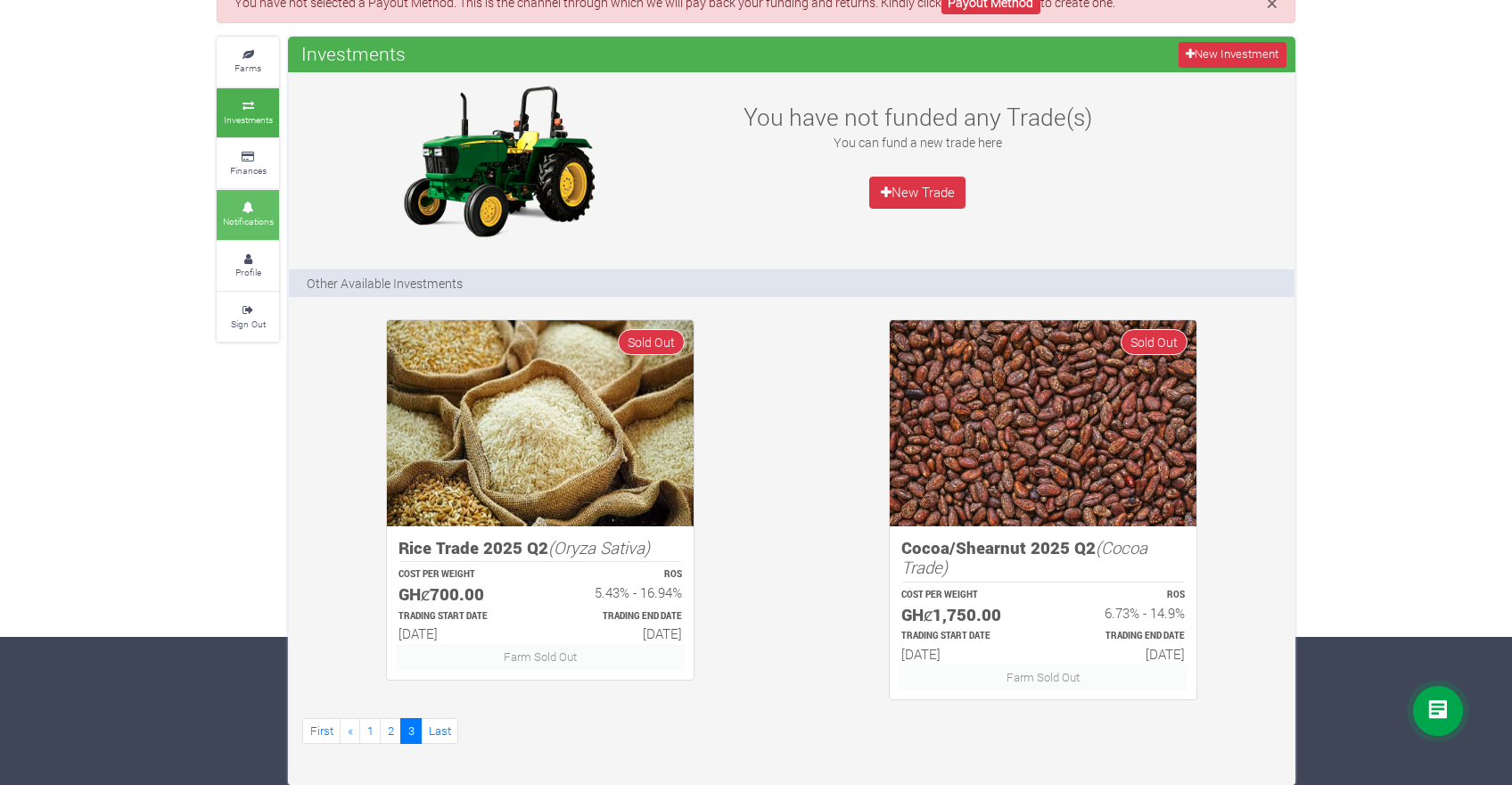
click at [229, 227] on link "Notifications" at bounding box center [247, 215] width 62 height 49
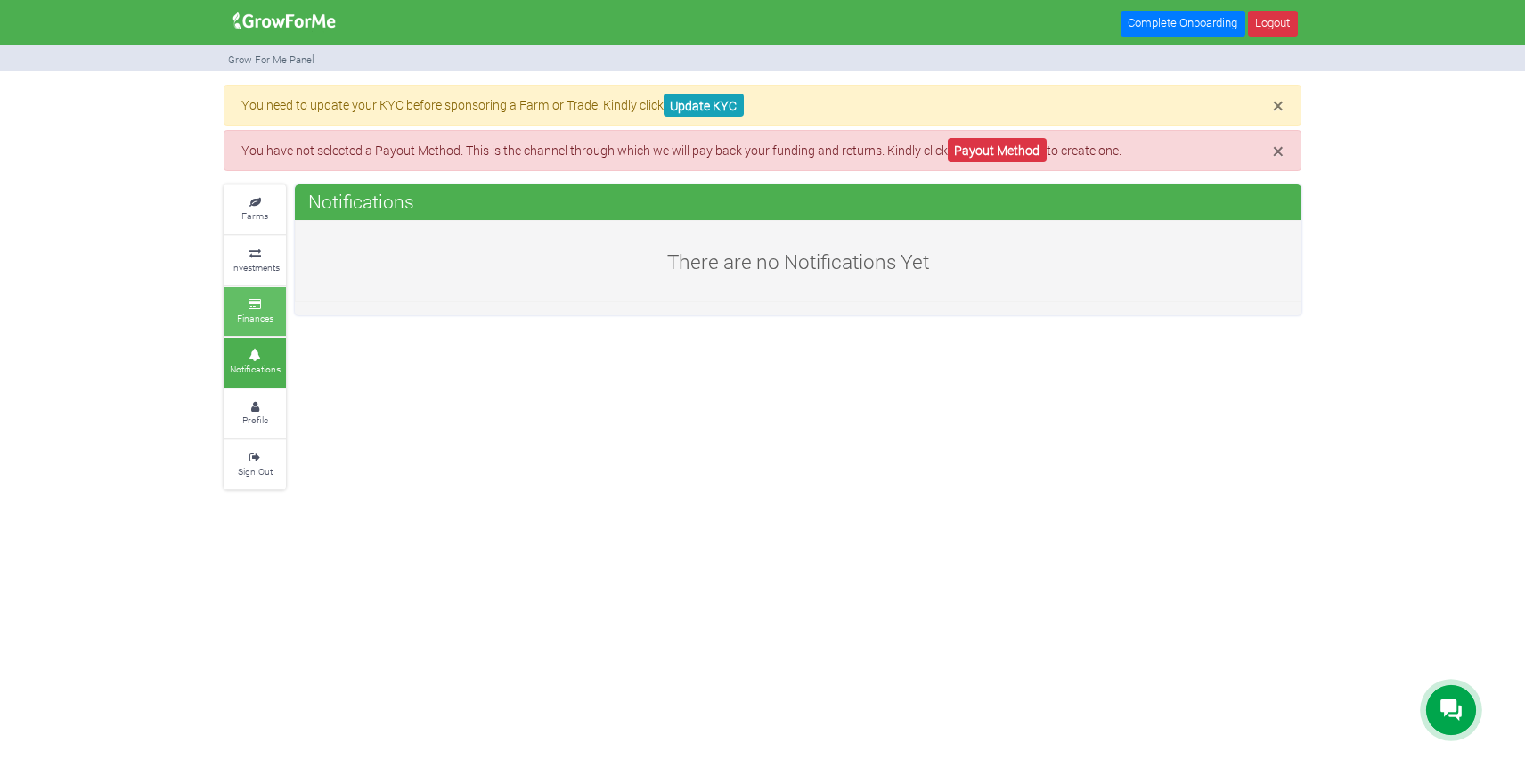
click at [252, 318] on small "Finances" at bounding box center [255, 318] width 37 height 12
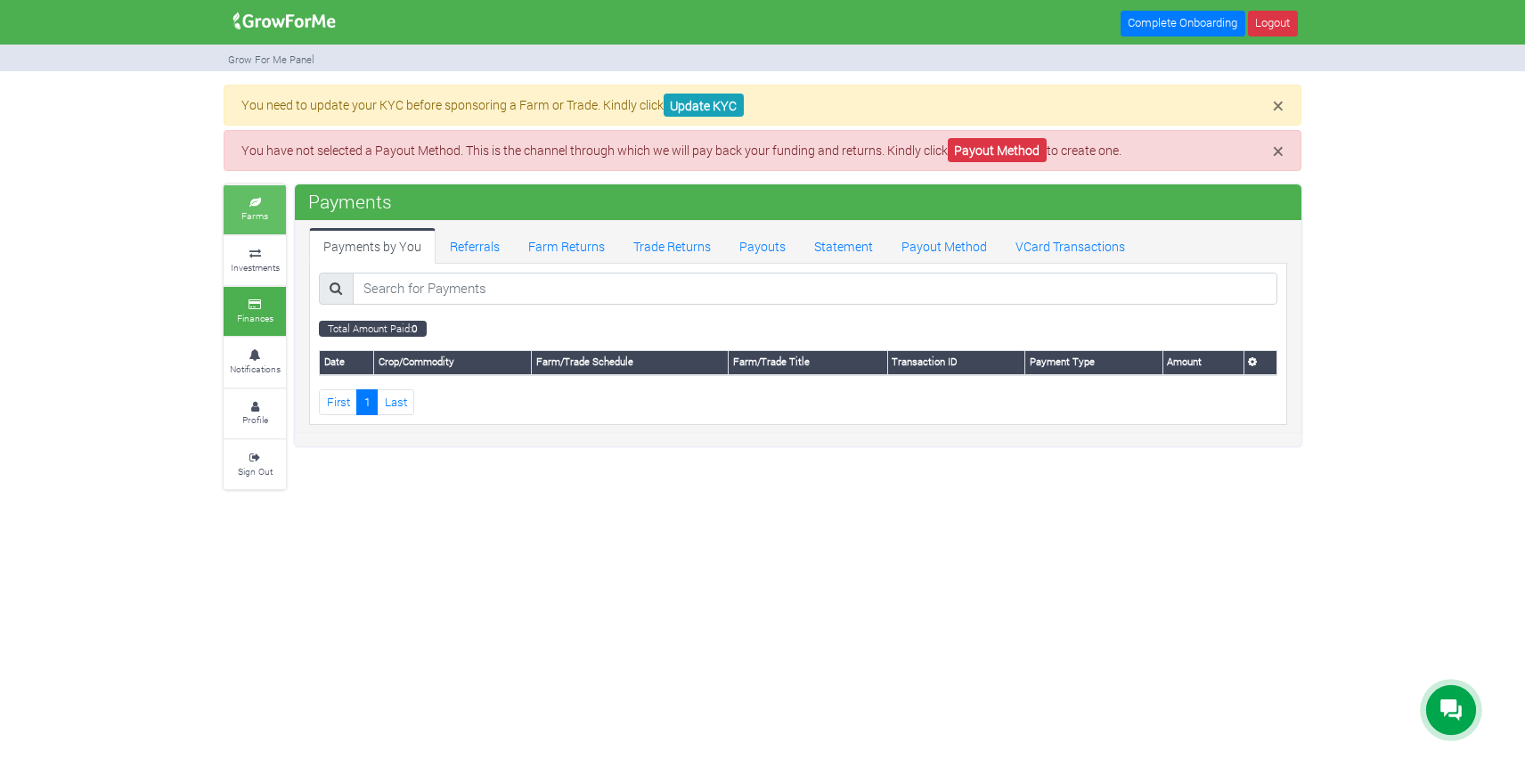
click at [258, 209] on link "Farms" at bounding box center [255, 210] width 62 height 49
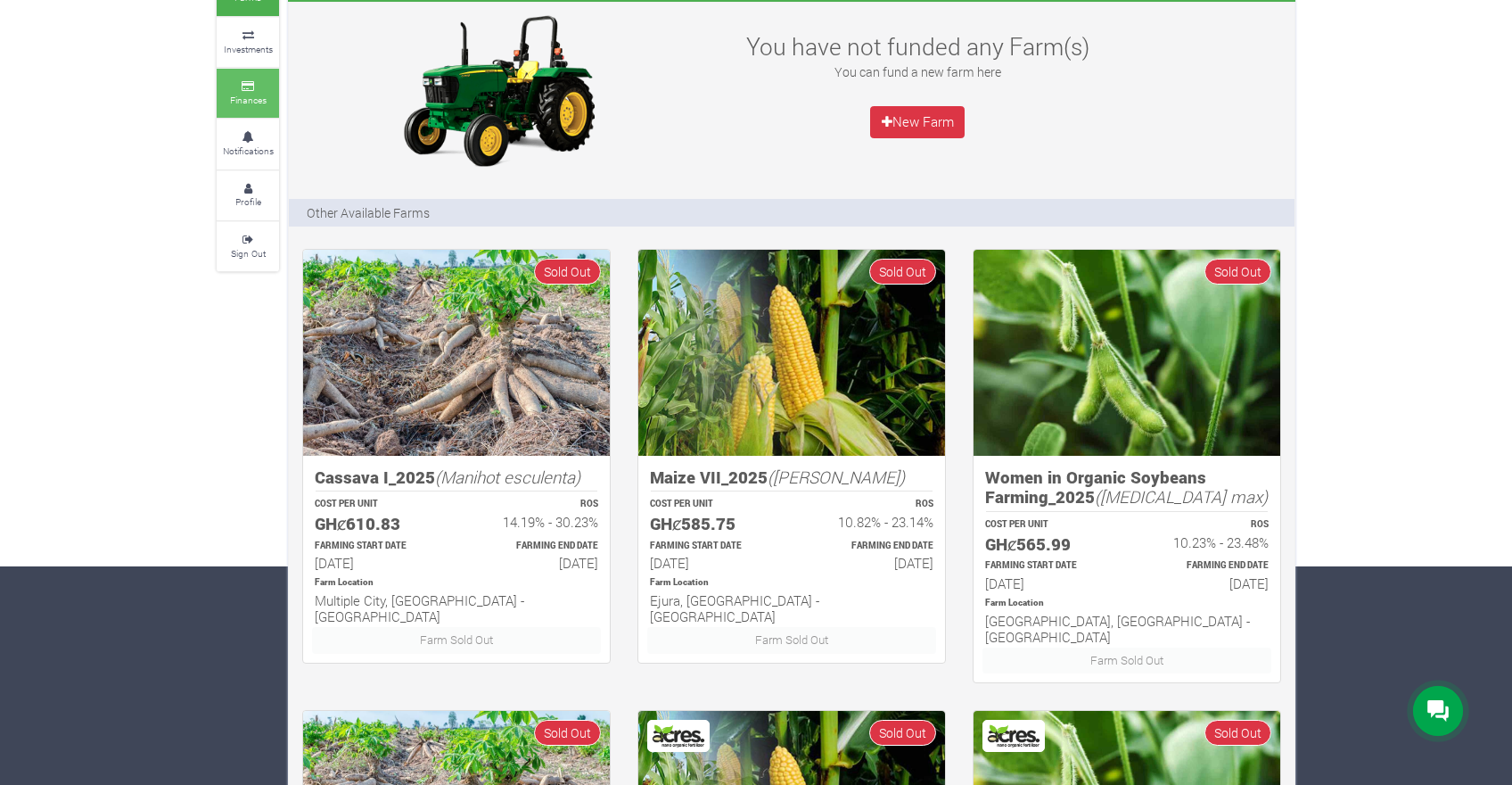
scroll to position [214, 0]
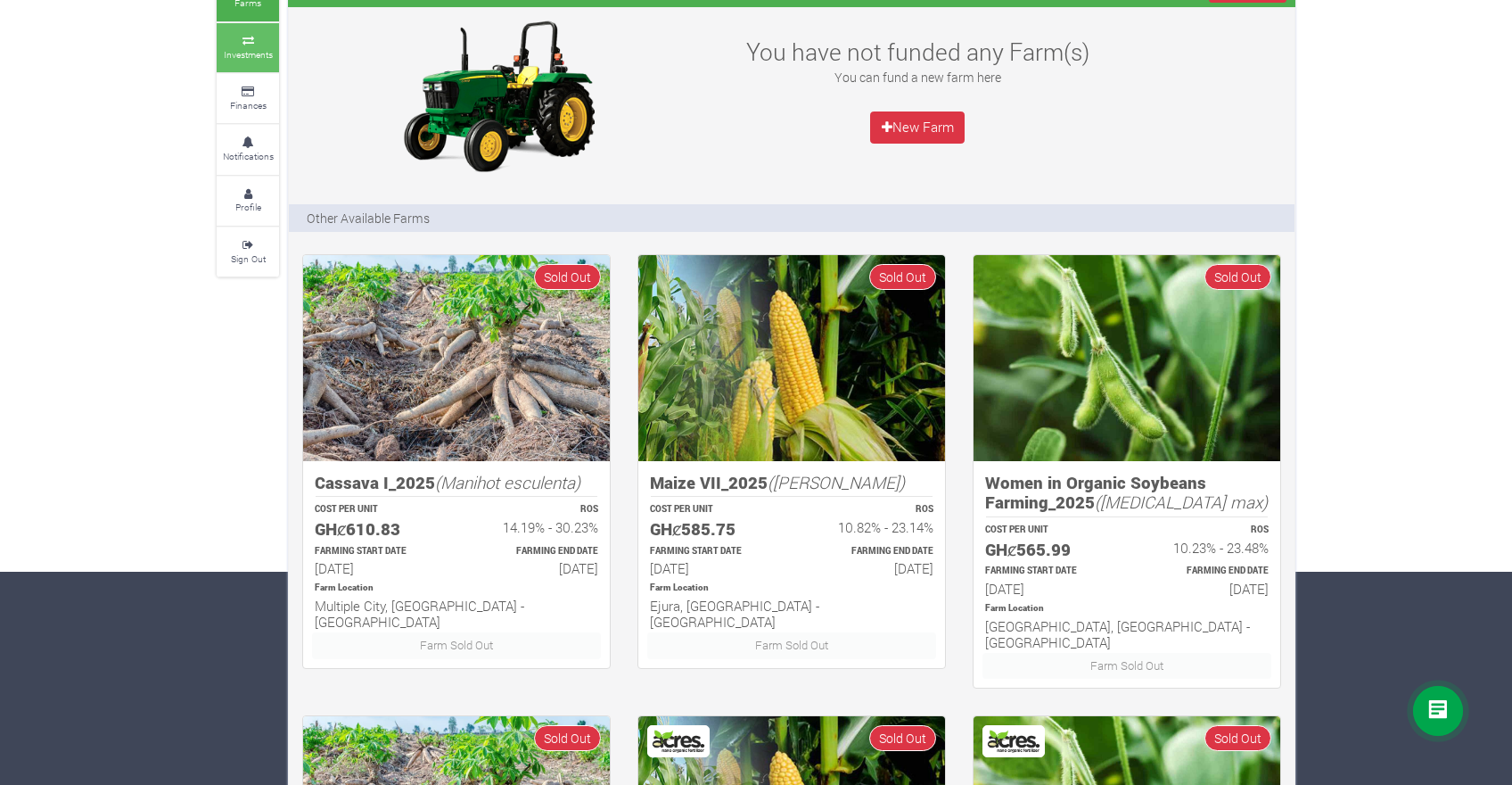
click at [240, 55] on small "Investments" at bounding box center [248, 54] width 49 height 12
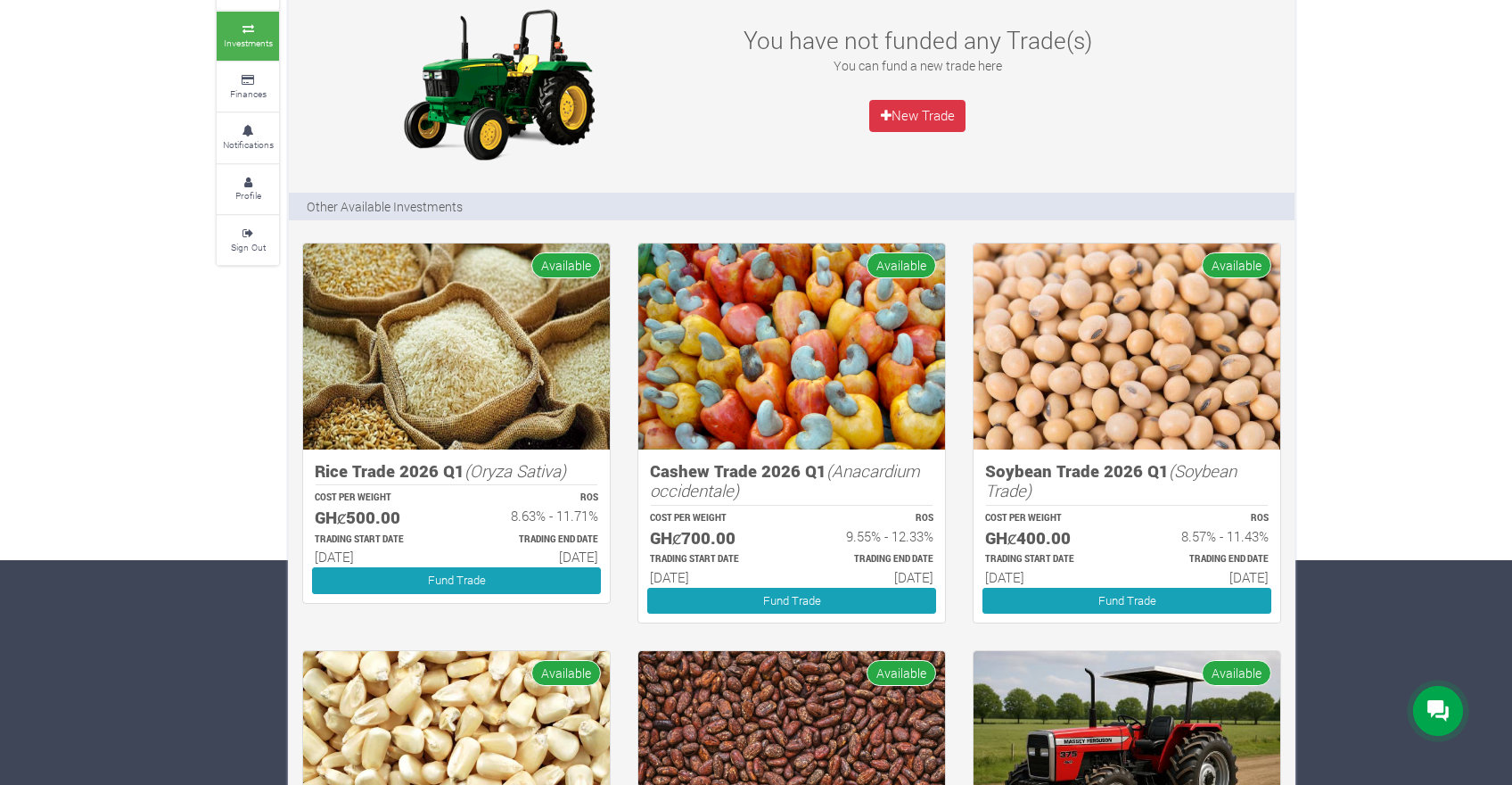
scroll to position [441, 0]
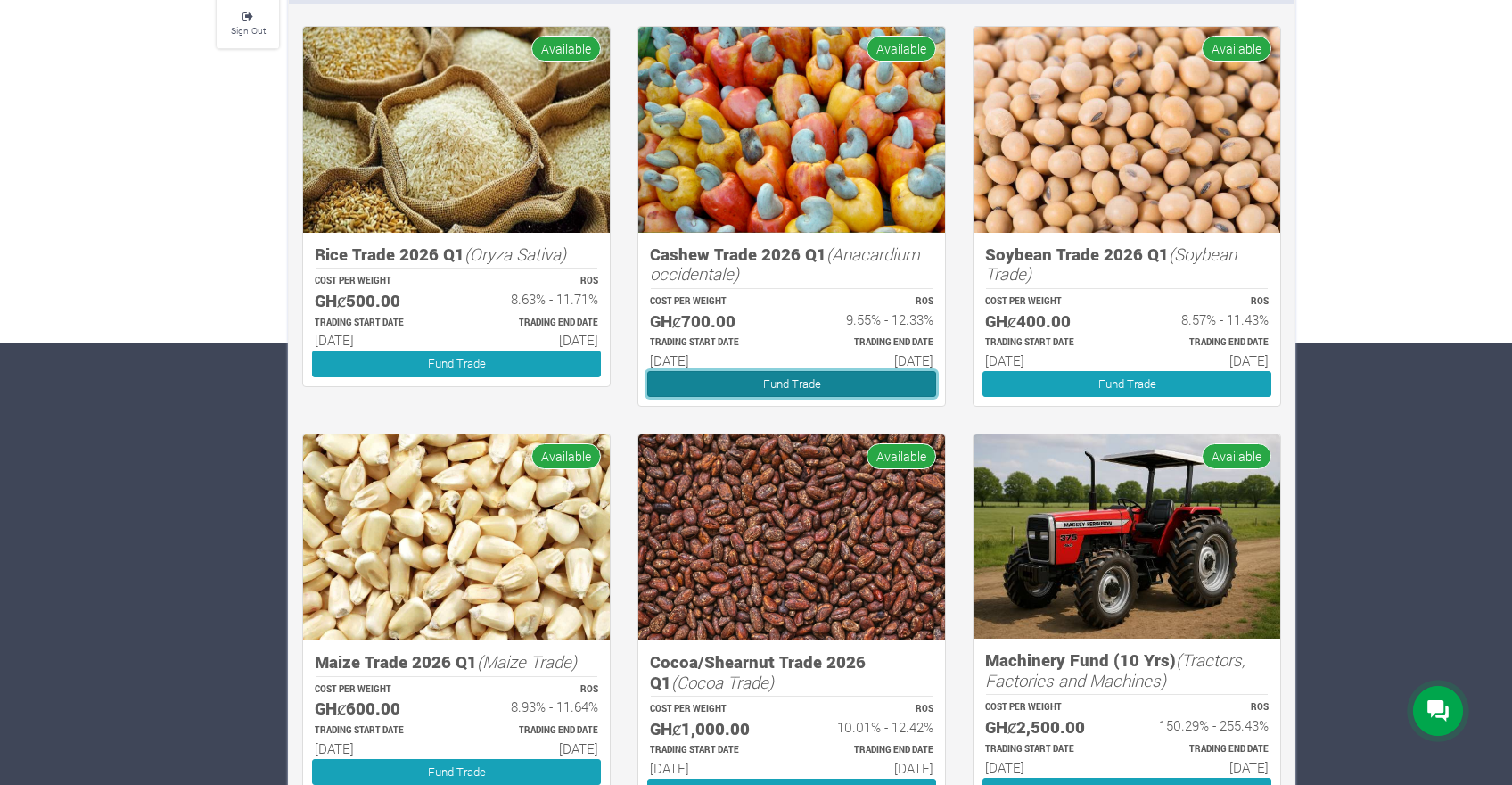
click at [788, 381] on link "Fund Trade" at bounding box center [791, 383] width 289 height 25
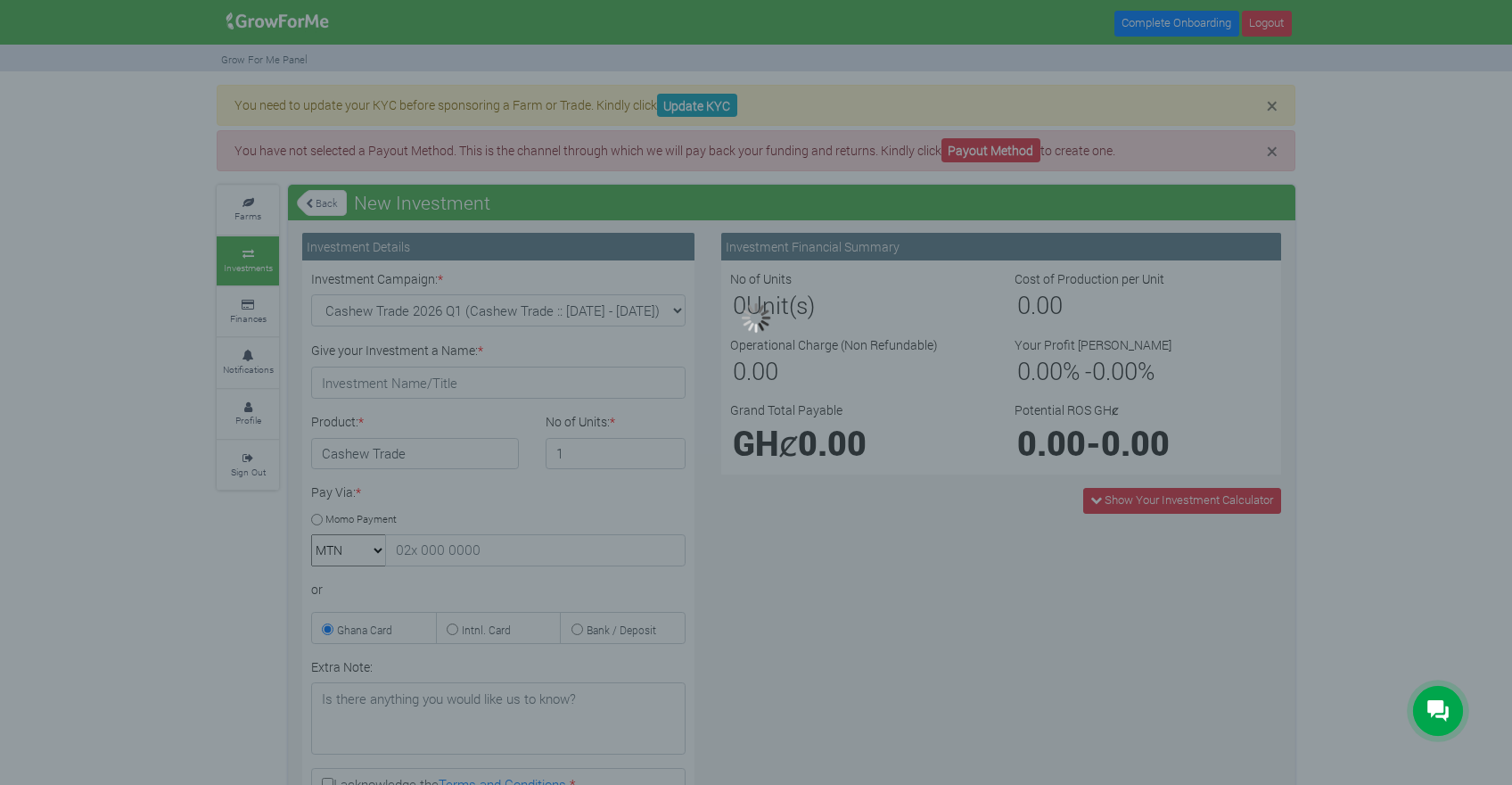
type input "1"
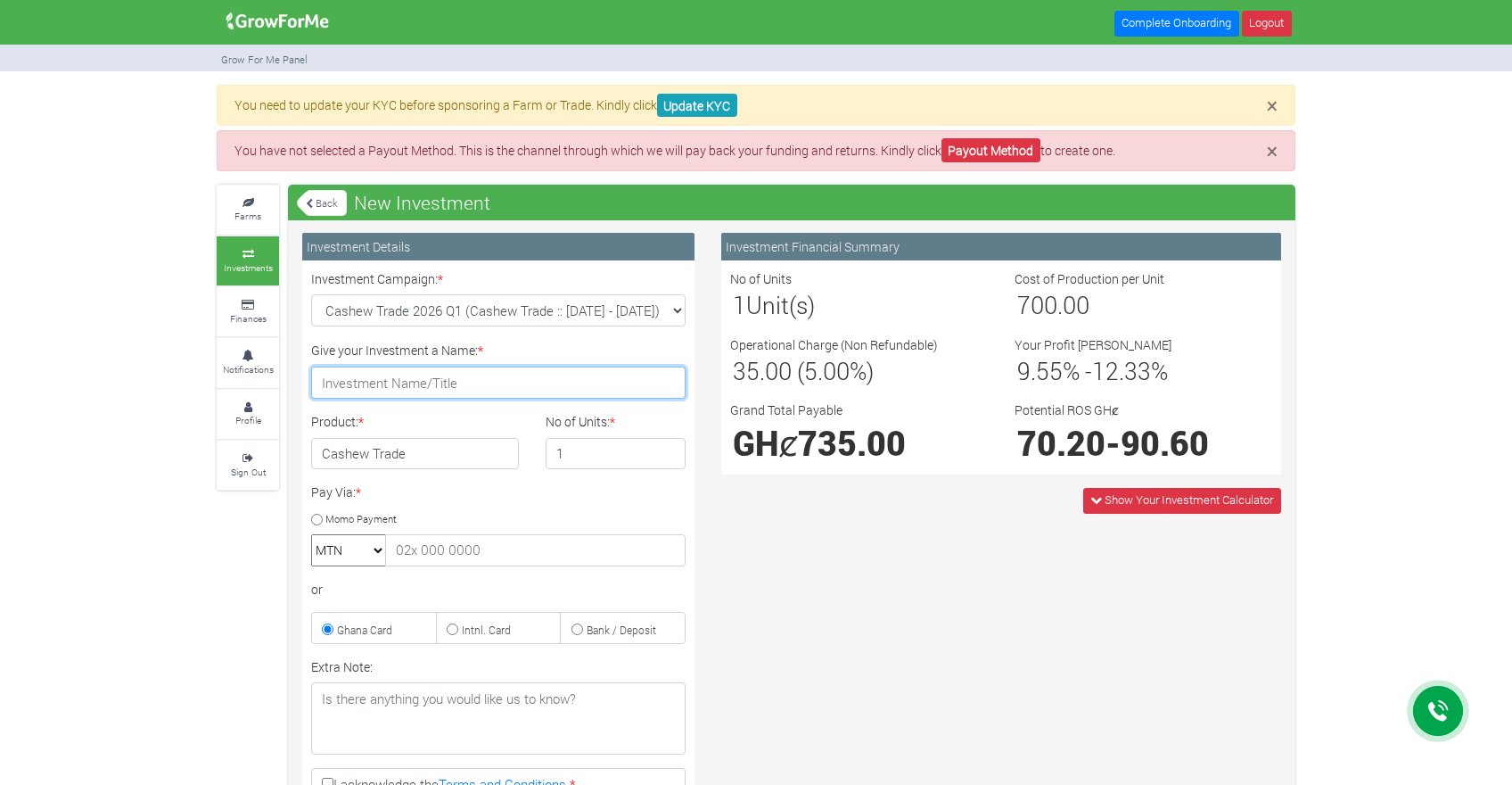
click at [487, 384] on input "Give your Investment a Name: *" at bounding box center [499, 383] width 374 height 32
type input "Cashew Fund"
click at [440, 451] on h4 "Cashew Trade" at bounding box center [415, 454] width 208 height 32
click at [418, 446] on h4 "Cashew Trade" at bounding box center [415, 454] width 208 height 32
click at [314, 517] on input "Momo Payment" at bounding box center [317, 520] width 11 height 11
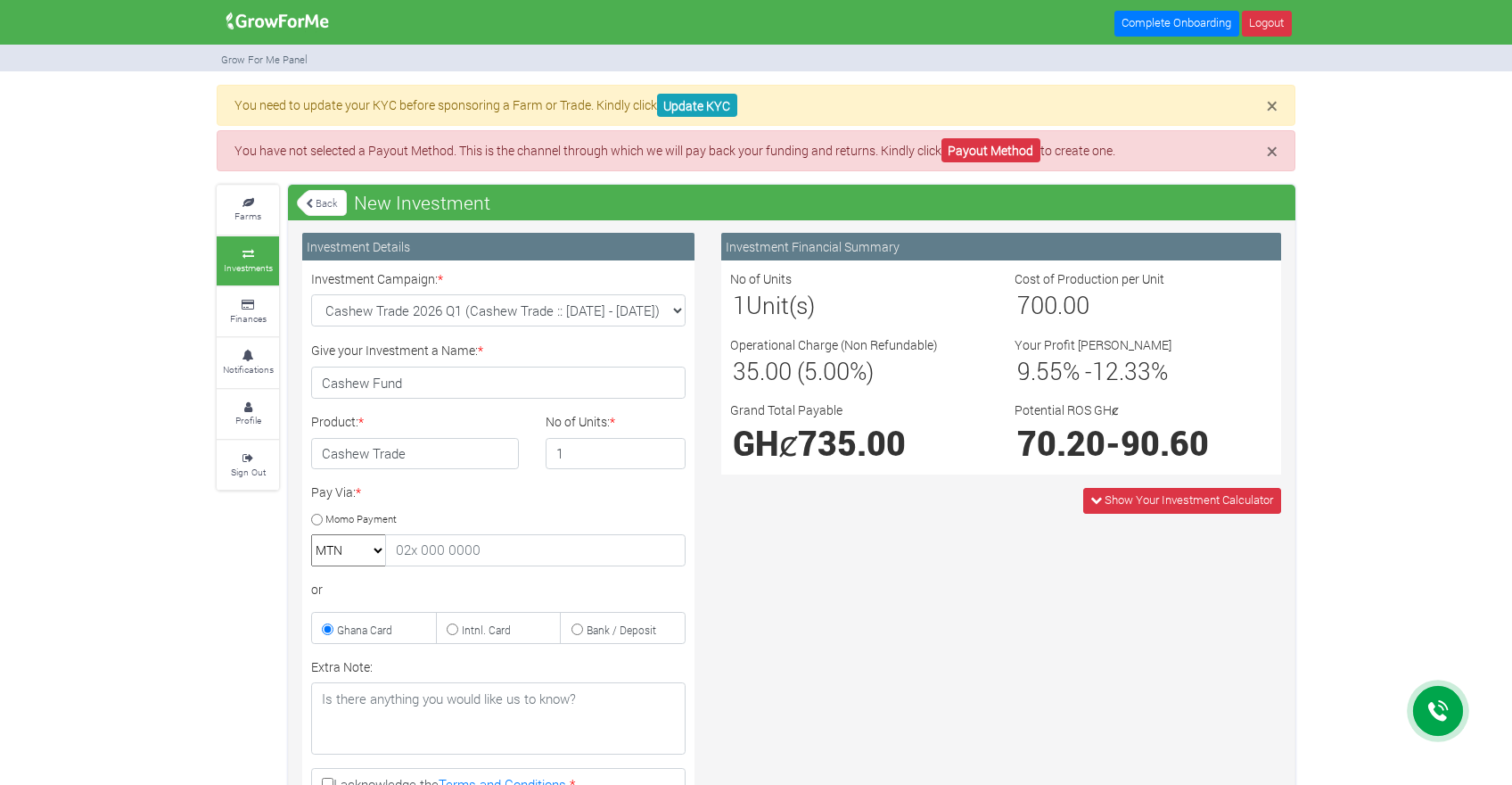
radio input "true"
click at [411, 554] on input "text" at bounding box center [534, 551] width 300 height 32
type input "0557466718"
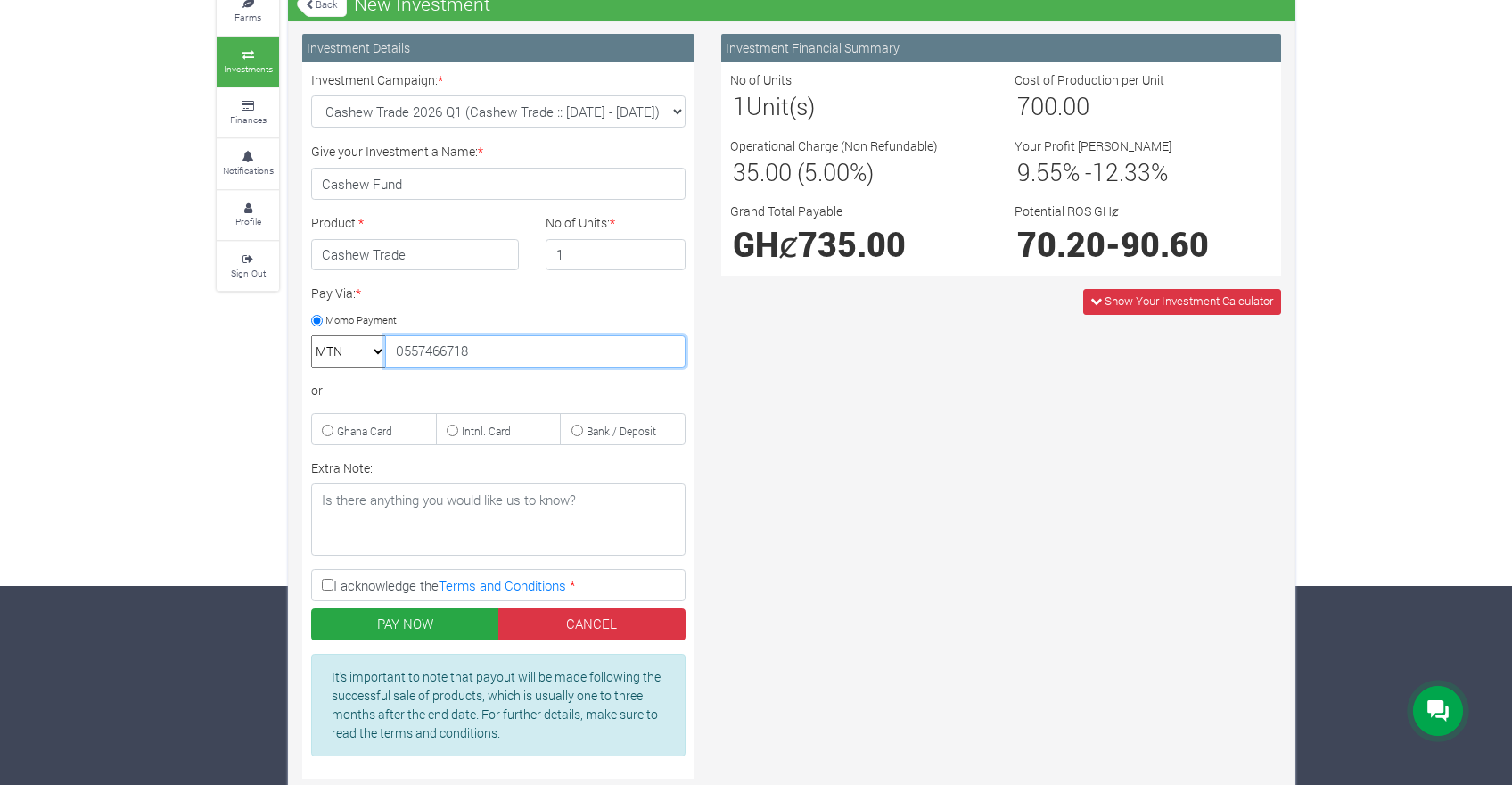
scroll to position [220, 0]
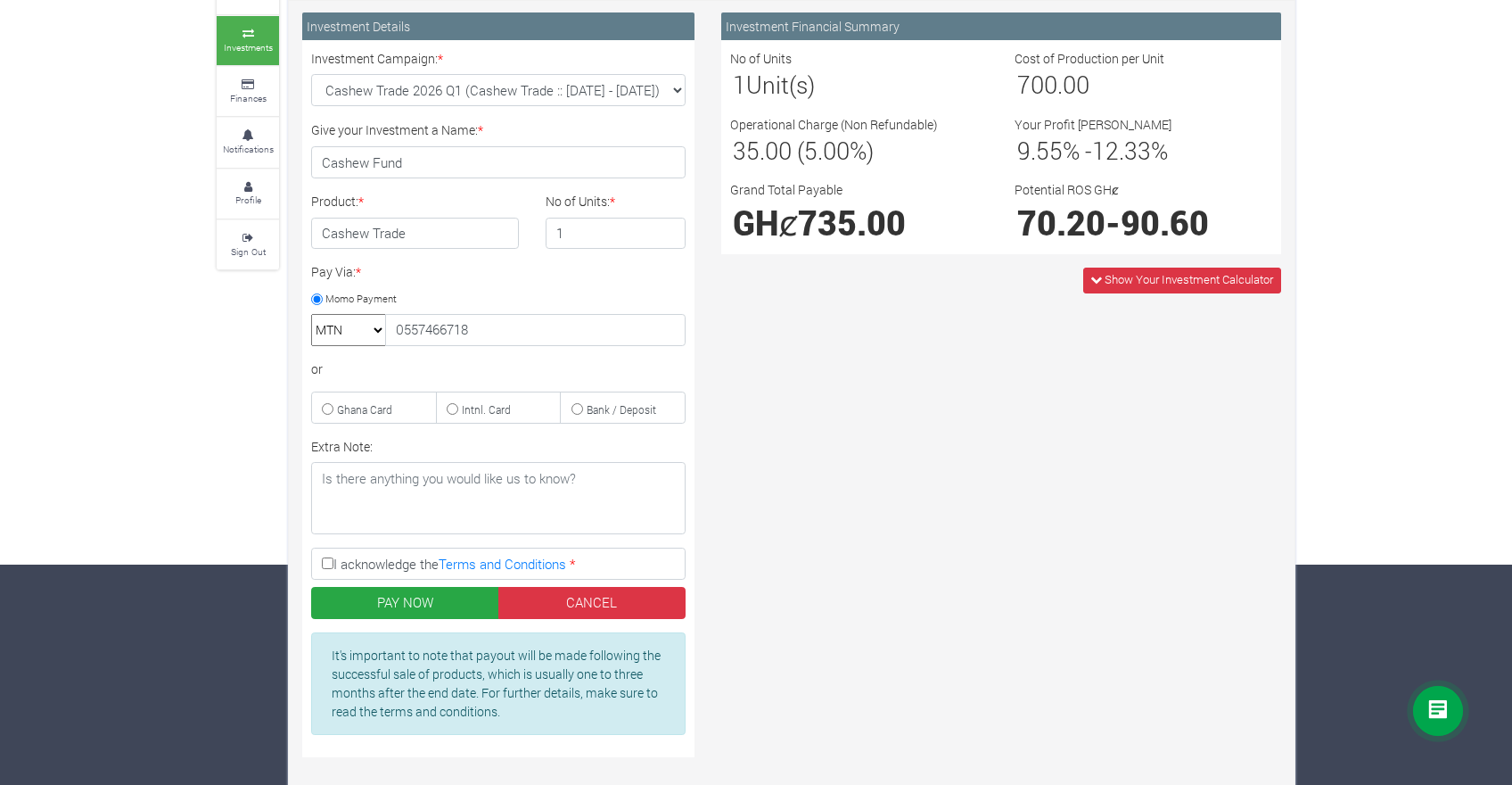
click at [336, 562] on label "I acknowledge the Terms and Conditions *" at bounding box center [499, 564] width 374 height 32
click at [333, 562] on input "I acknowledge the Terms and Conditions *" at bounding box center [327, 563] width 11 height 11
checkbox input "true"
click at [1091, 281] on icon at bounding box center [1096, 280] width 11 height 11
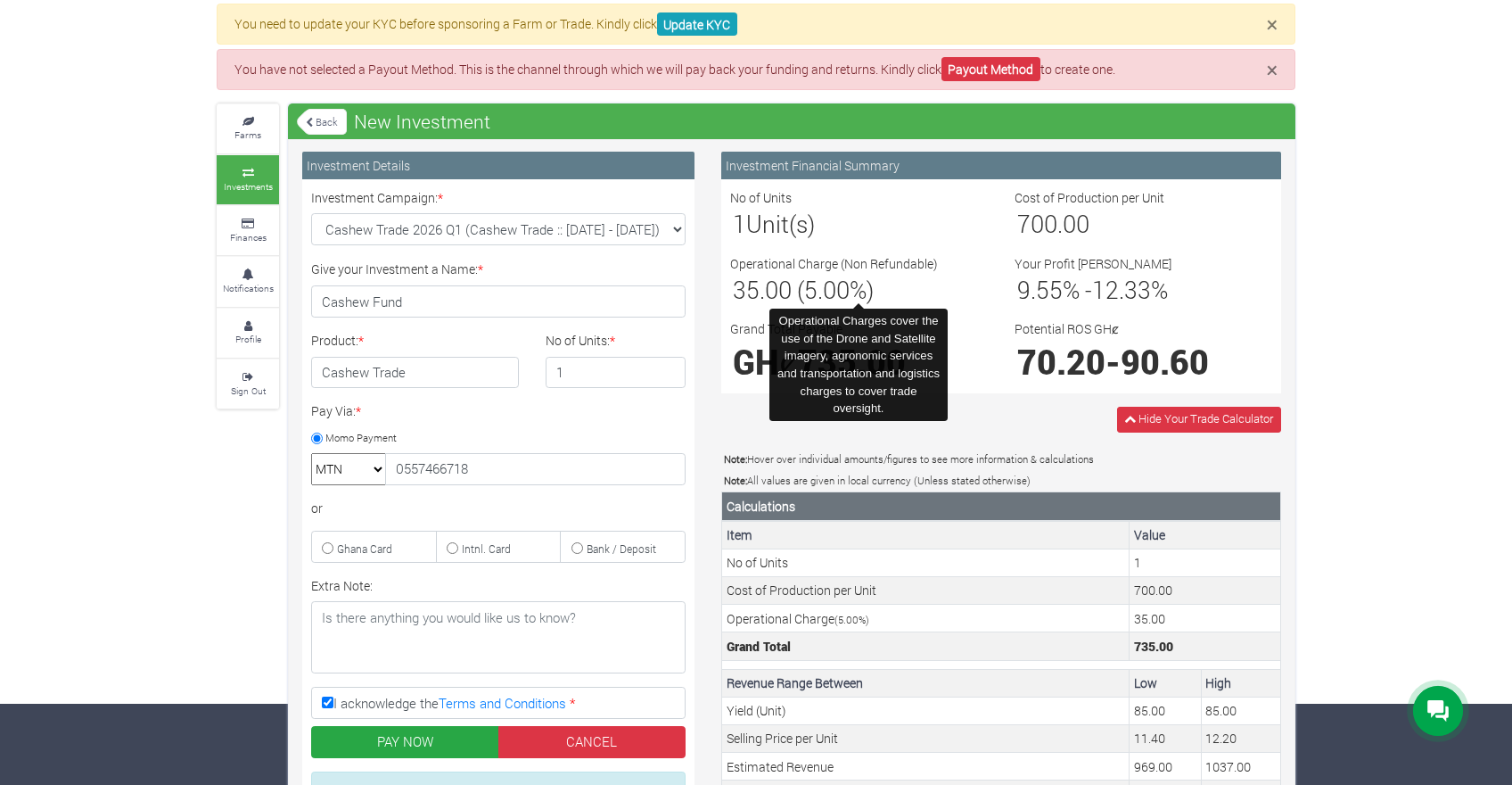
scroll to position [0, 0]
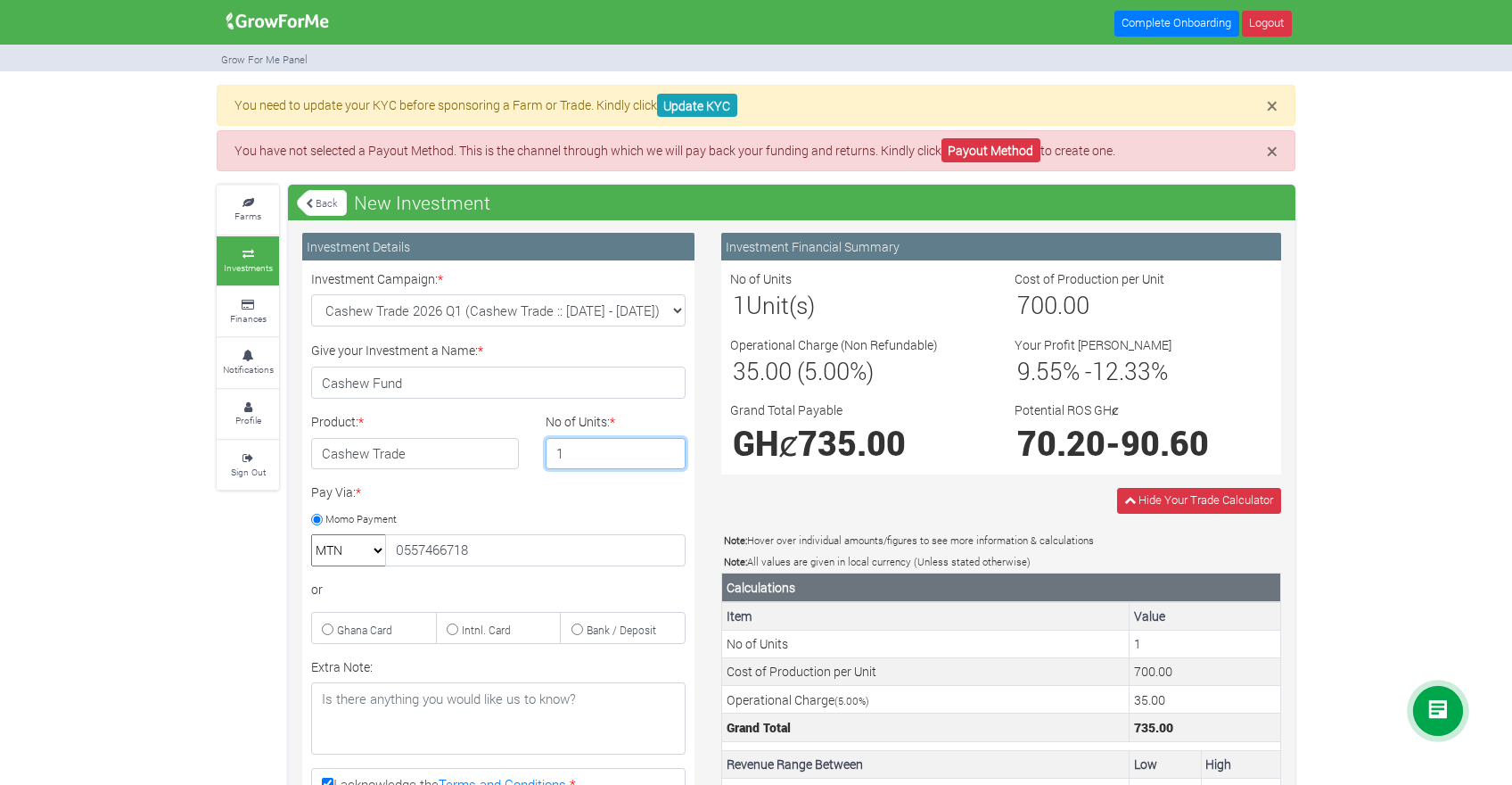
click at [588, 443] on input "1" at bounding box center [616, 454] width 141 height 32
click at [670, 459] on input "1" at bounding box center [616, 454] width 141 height 32
click at [668, 459] on input "1" at bounding box center [616, 454] width 141 height 32
click at [668, 451] on input "2" at bounding box center [616, 454] width 141 height 32
click at [668, 451] on input "3" at bounding box center [616, 454] width 141 height 32
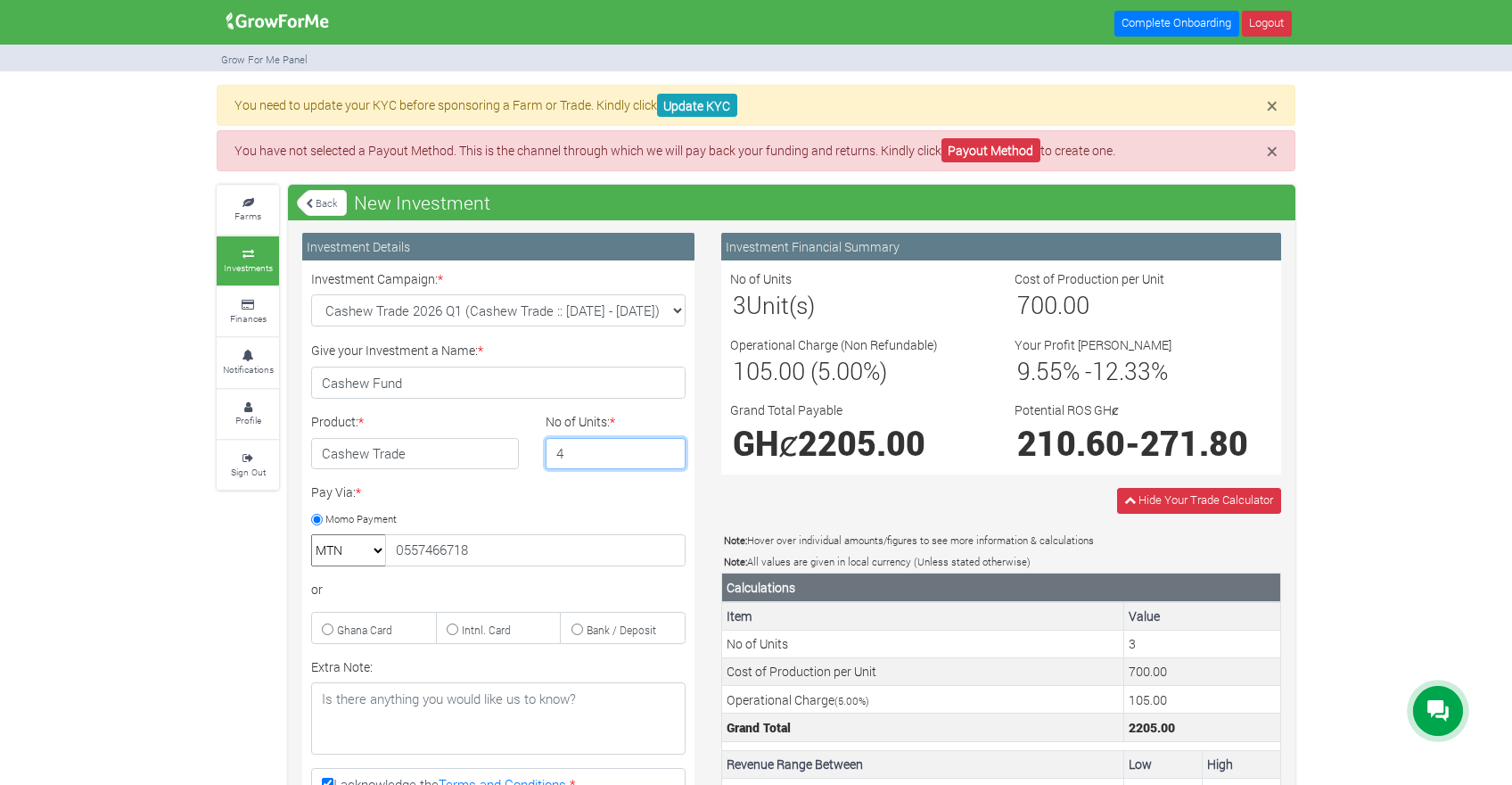
click at [668, 451] on input "4" at bounding box center [616, 454] width 141 height 32
click at [668, 451] on input "5" at bounding box center [616, 454] width 141 height 32
click at [668, 451] on input "6" at bounding box center [616, 454] width 141 height 32
click at [668, 451] on input "7" at bounding box center [616, 454] width 141 height 32
click at [668, 451] on input "8" at bounding box center [616, 454] width 141 height 32
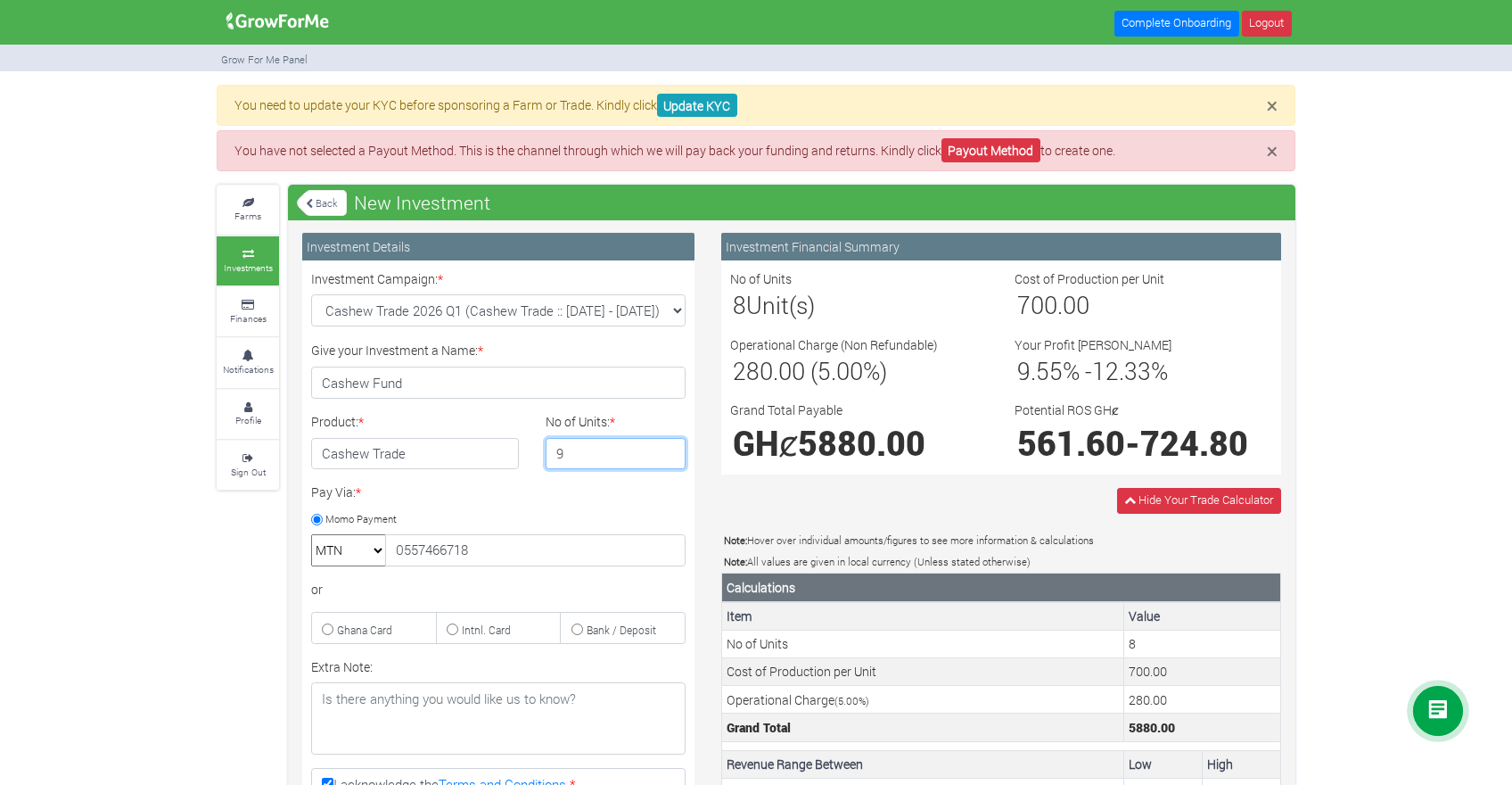
type input "9"
click at [668, 451] on input "9" at bounding box center [616, 454] width 141 height 32
click at [238, 188] on link "Farms" at bounding box center [247, 210] width 62 height 49
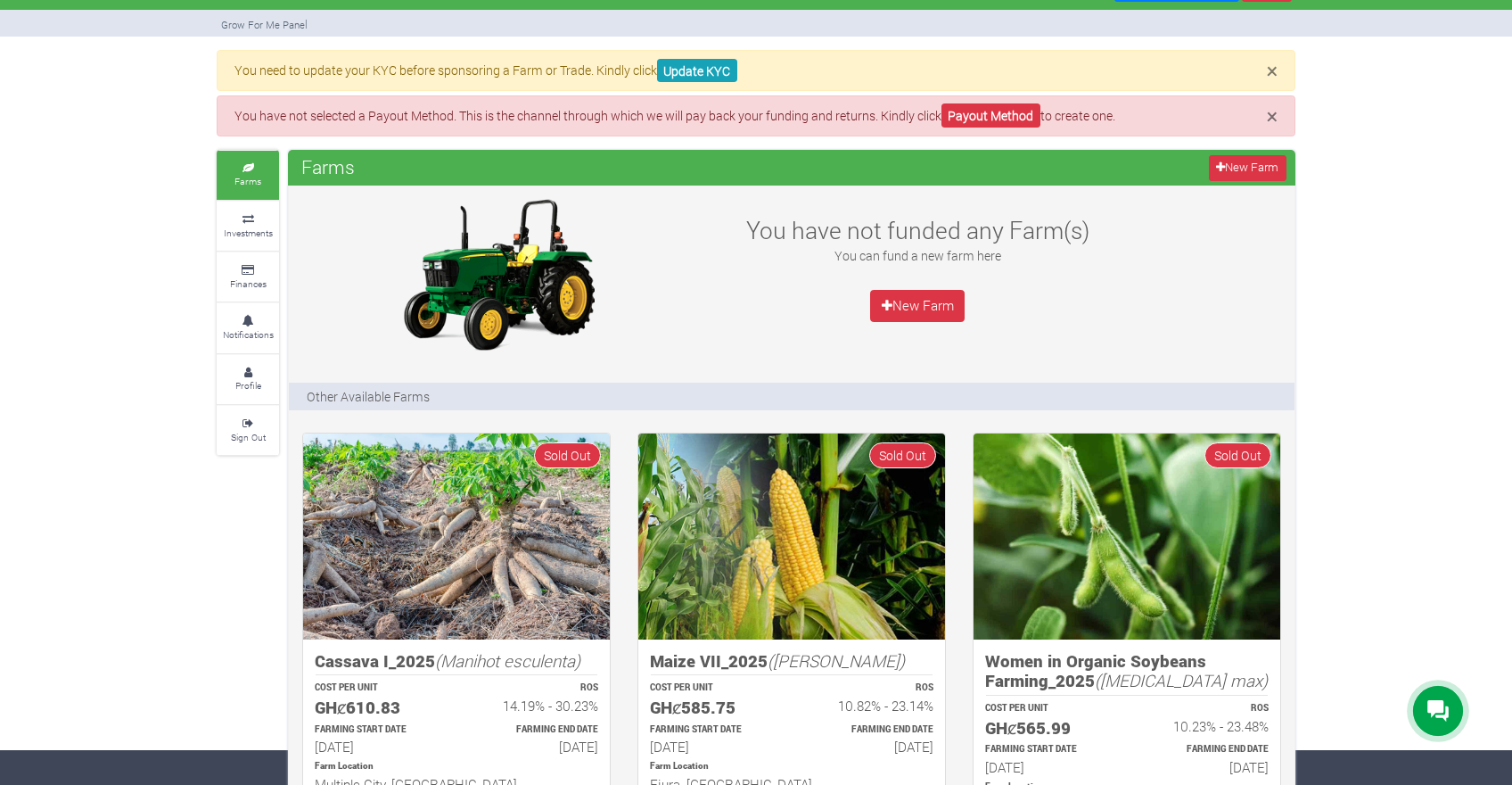
scroll to position [34, 0]
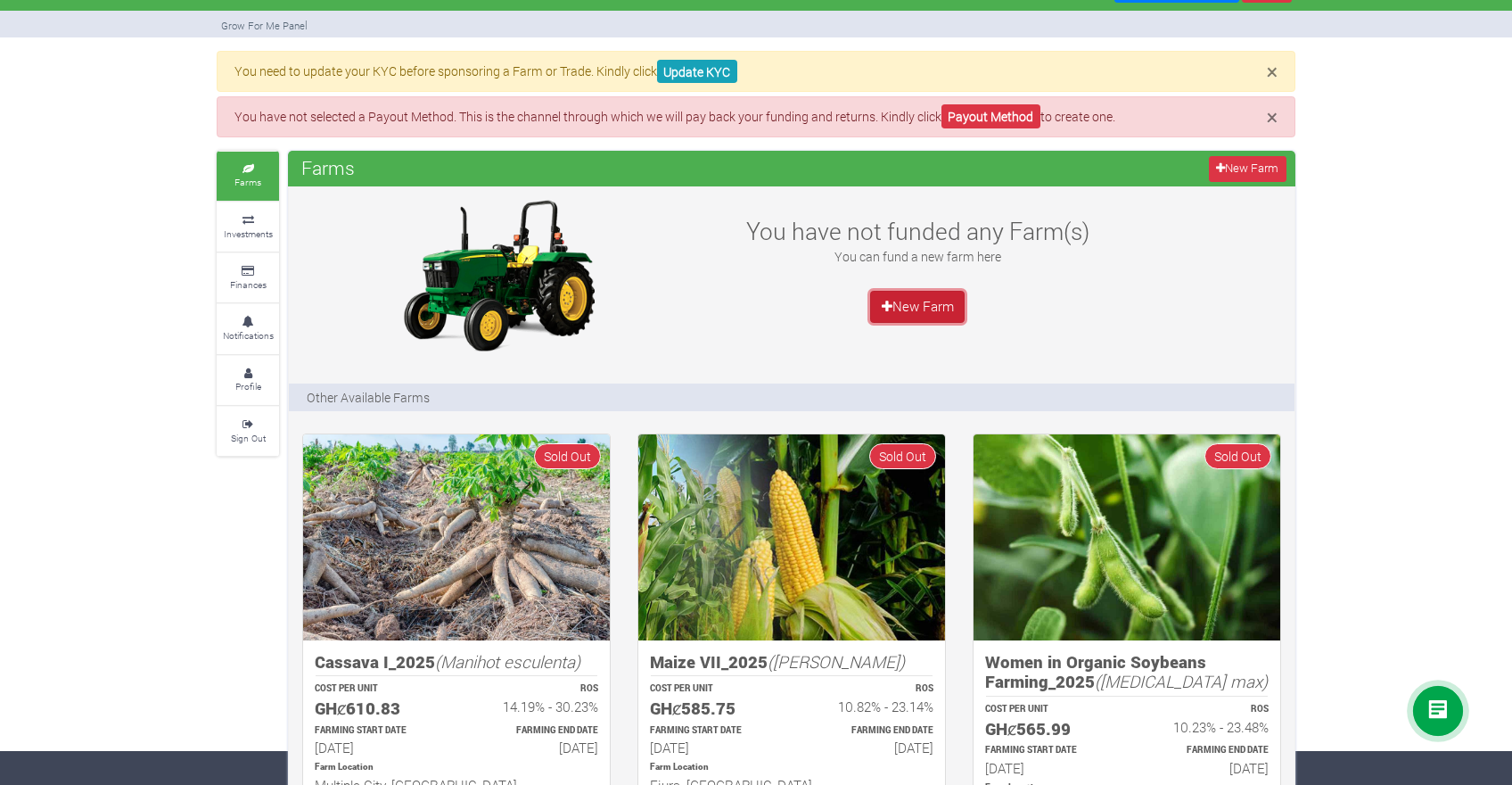
click at [892, 300] on link "New Farm" at bounding box center [917, 307] width 94 height 32
